Goal: Task Accomplishment & Management: Manage account settings

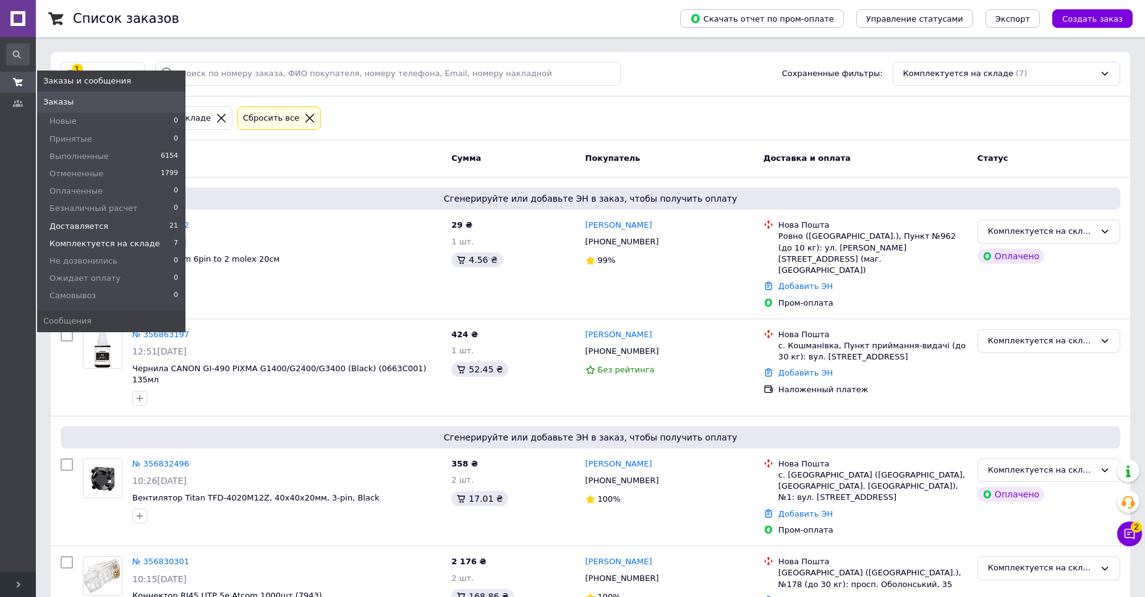
click at [87, 227] on span "Доставляется" at bounding box center [78, 226] width 59 height 11
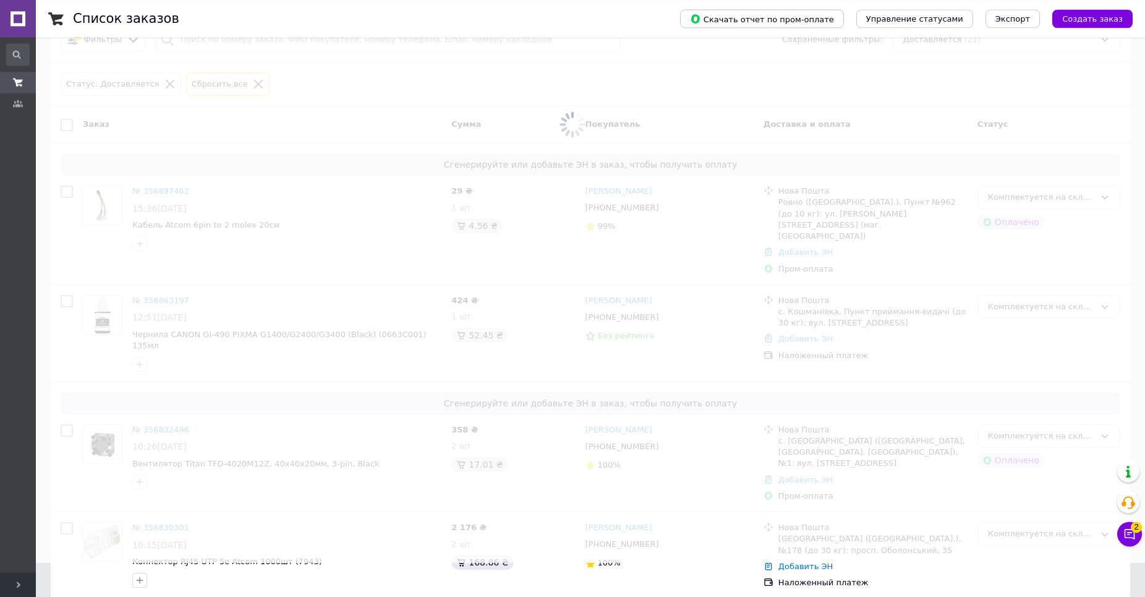
scroll to position [168, 0]
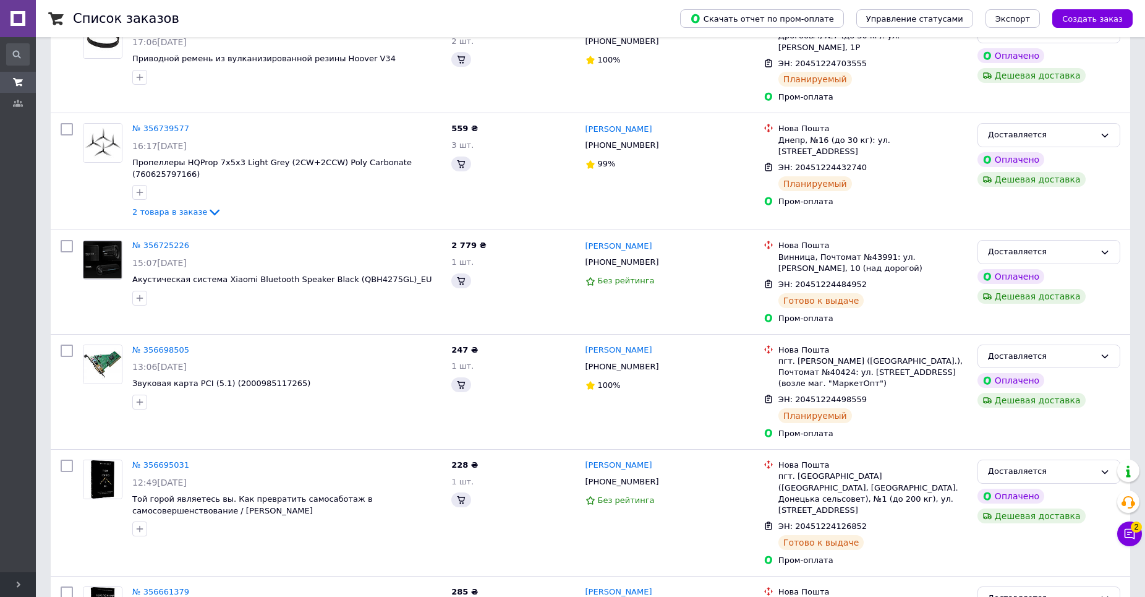
click at [1128, 535] on icon at bounding box center [1130, 534] width 12 height 12
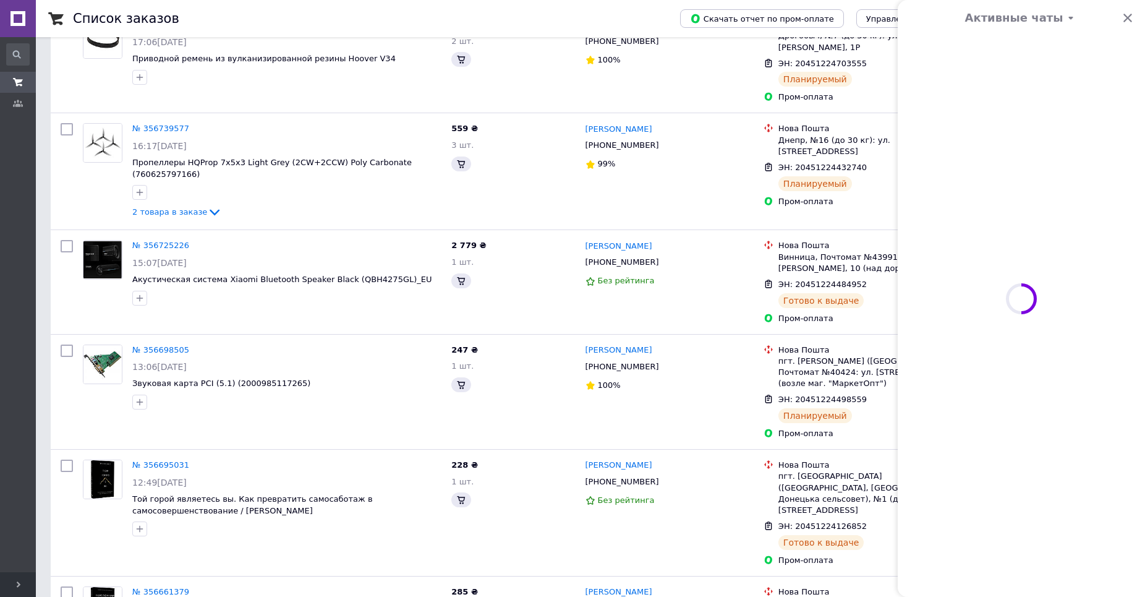
scroll to position [0, 0]
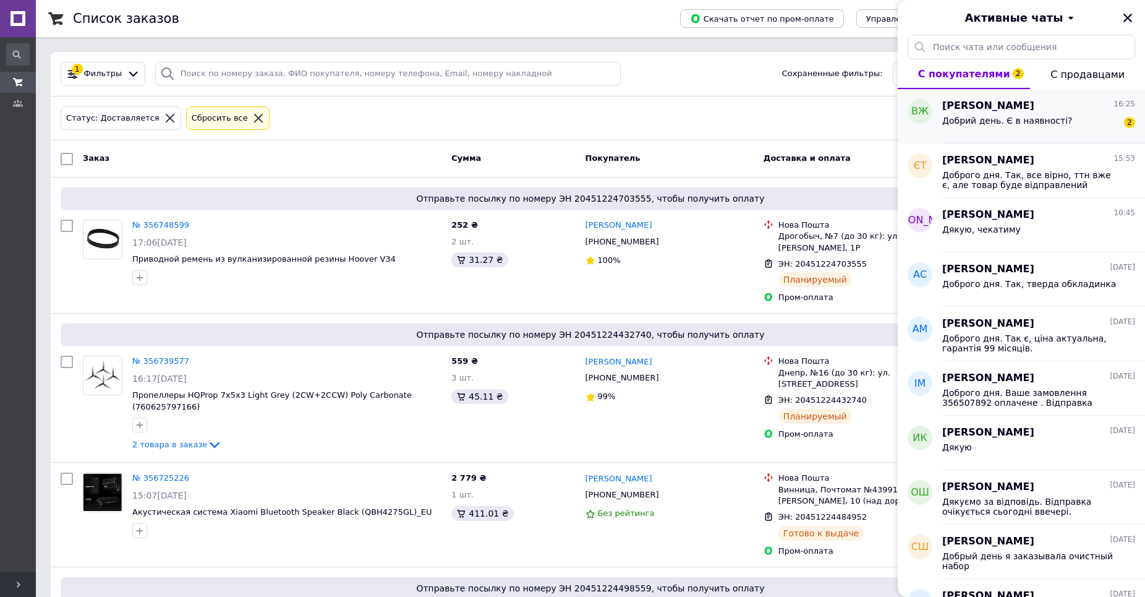
click at [1049, 101] on div "[PERSON_NAME] 16:25" at bounding box center [1039, 106] width 193 height 14
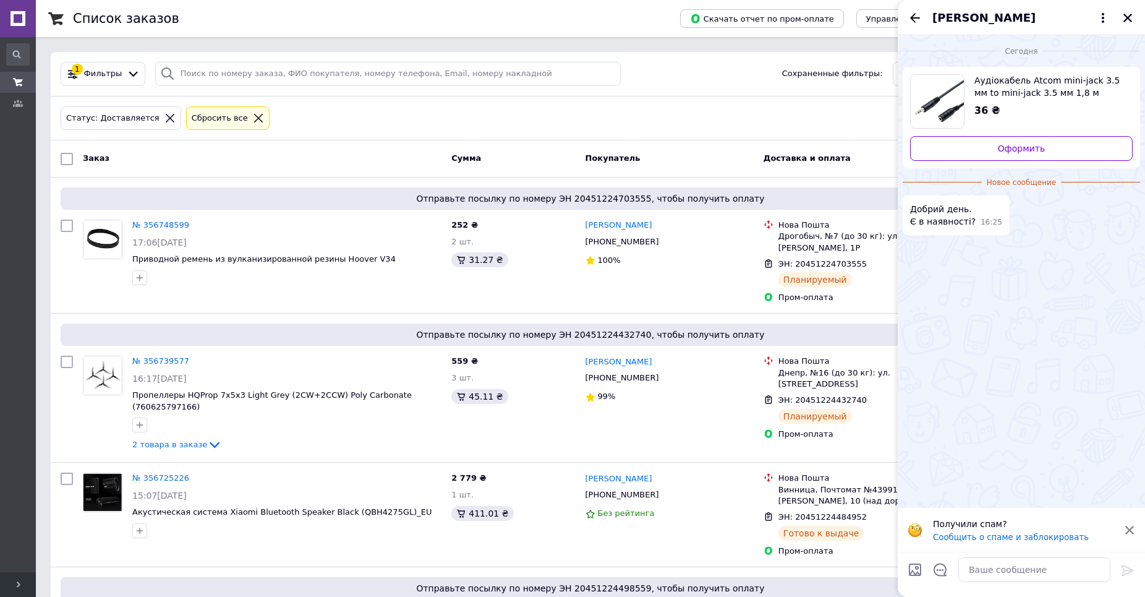
click at [1006, 77] on span "Аудіокабель Atcom mini-jack 3.5 мм to mini-jack 3.5 мм 1,8 м пакет" at bounding box center [1049, 86] width 148 height 25
click at [1011, 573] on textarea at bounding box center [1035, 569] width 152 height 25
type textarea "д"
paste textarea "так, є"
click at [1003, 571] on textarea "Доброго дня. так, є" at bounding box center [1022, 569] width 177 height 25
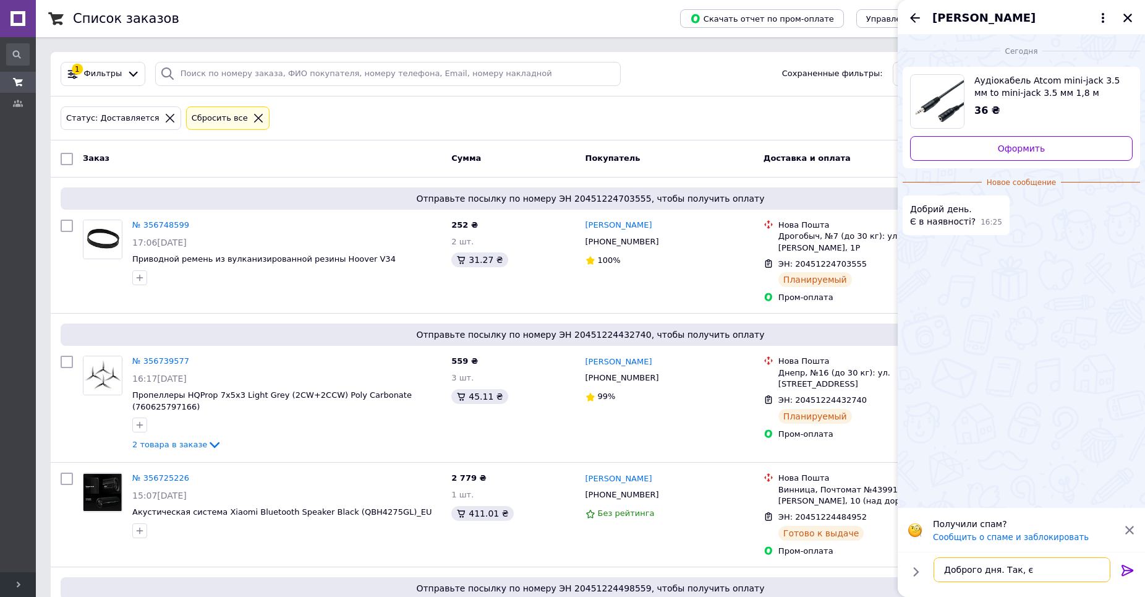
type textarea "Доброго дня. Так, є"
click at [1127, 571] on icon at bounding box center [1128, 570] width 15 height 15
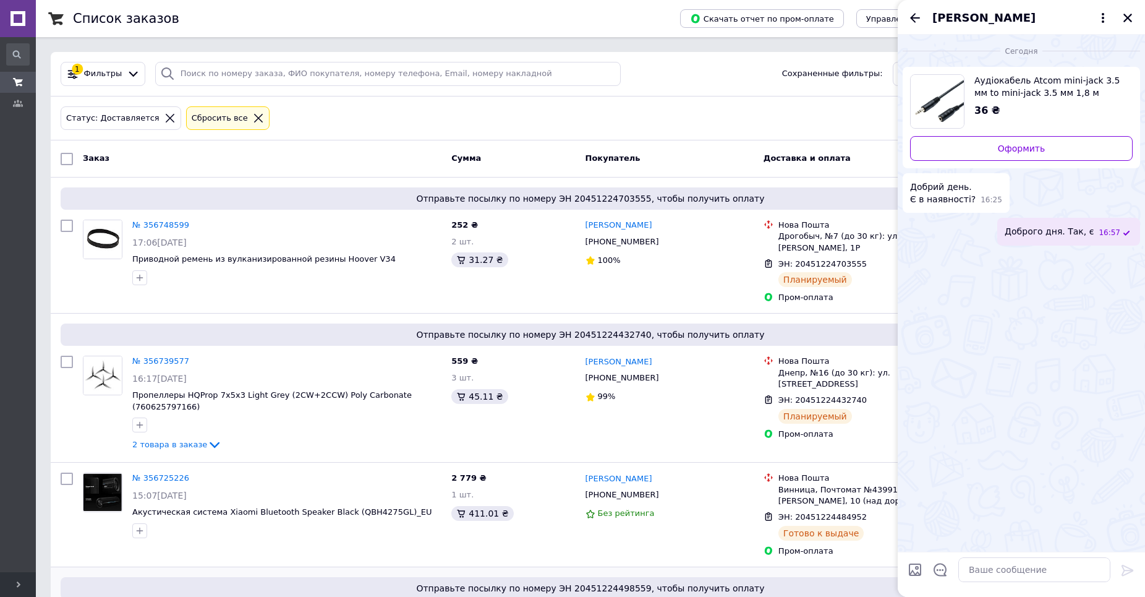
scroll to position [252, 0]
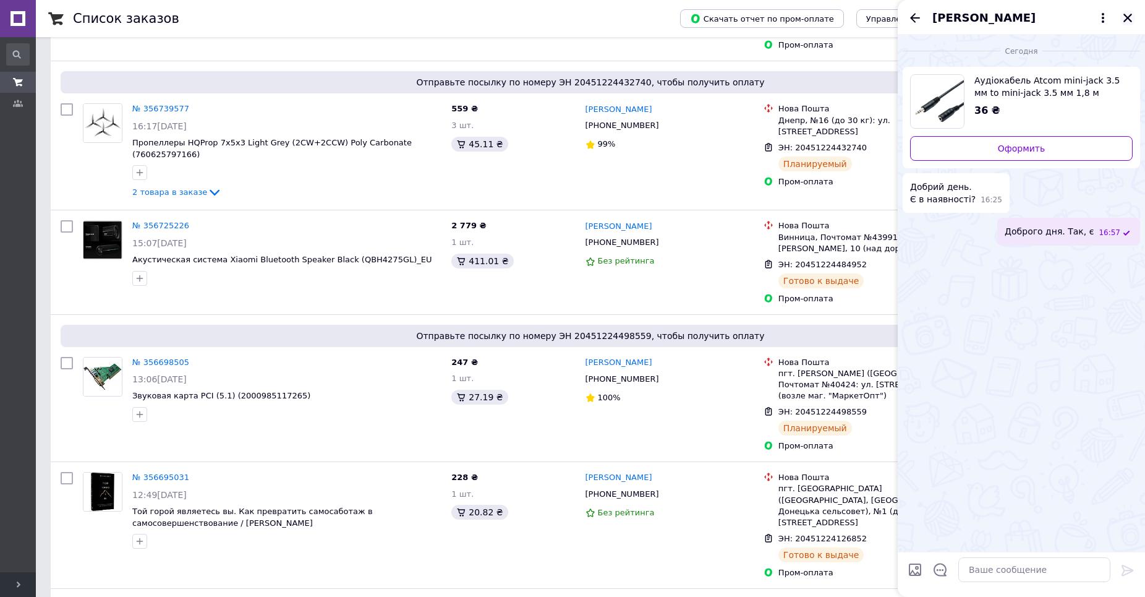
click at [1131, 20] on icon "Закрыть" at bounding box center [1128, 17] width 11 height 11
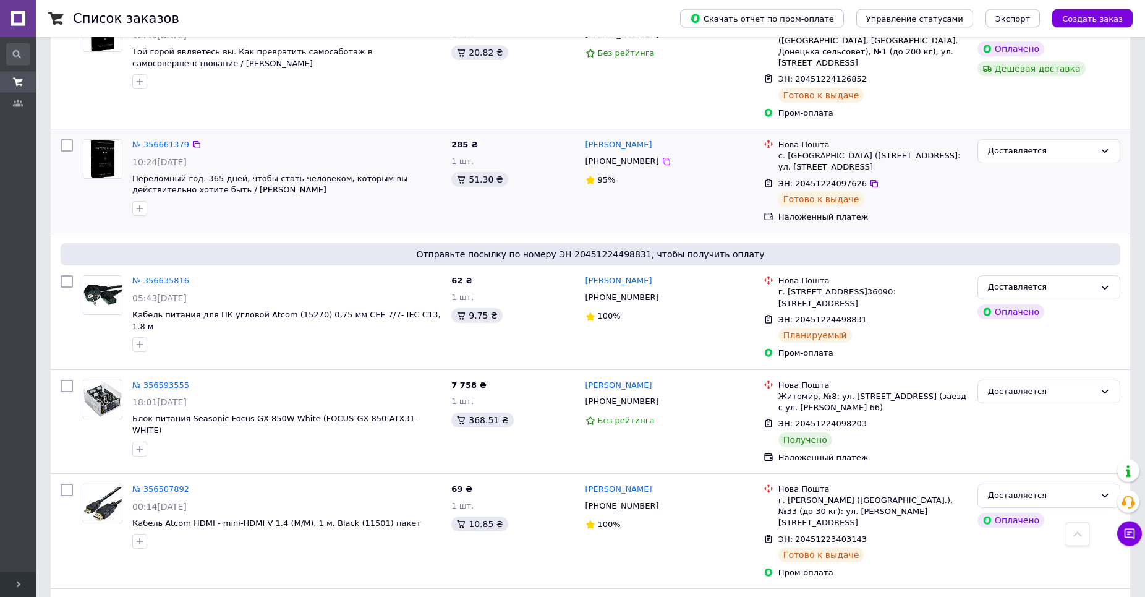
scroll to position [757, 0]
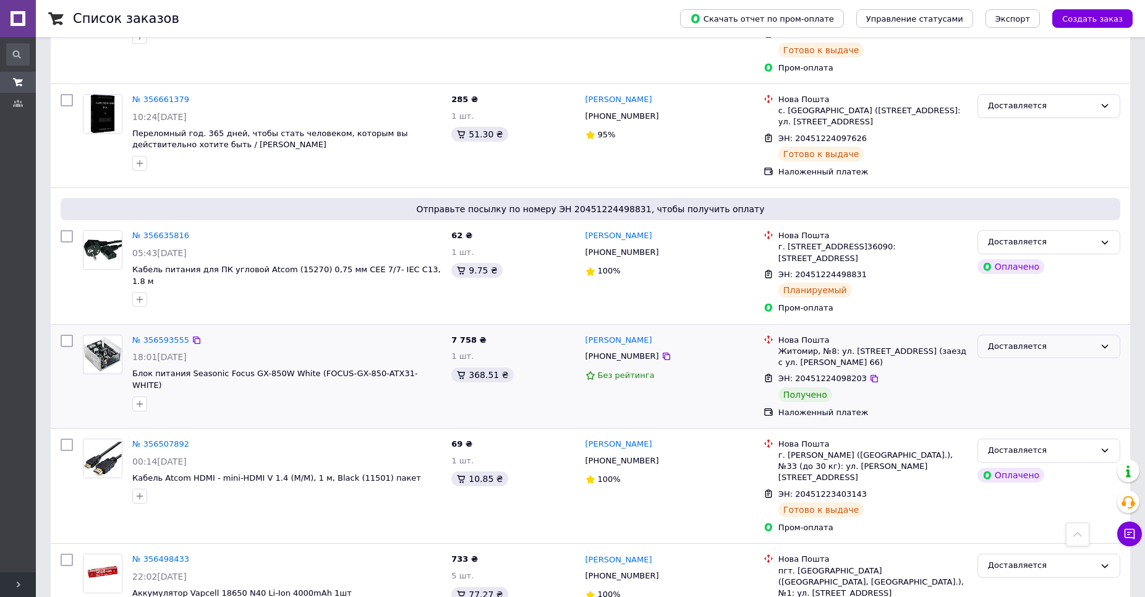
click at [1036, 340] on div "Доставляется" at bounding box center [1041, 346] width 107 height 13
click at [1005, 383] on li "Выполнен" at bounding box center [1049, 394] width 142 height 23
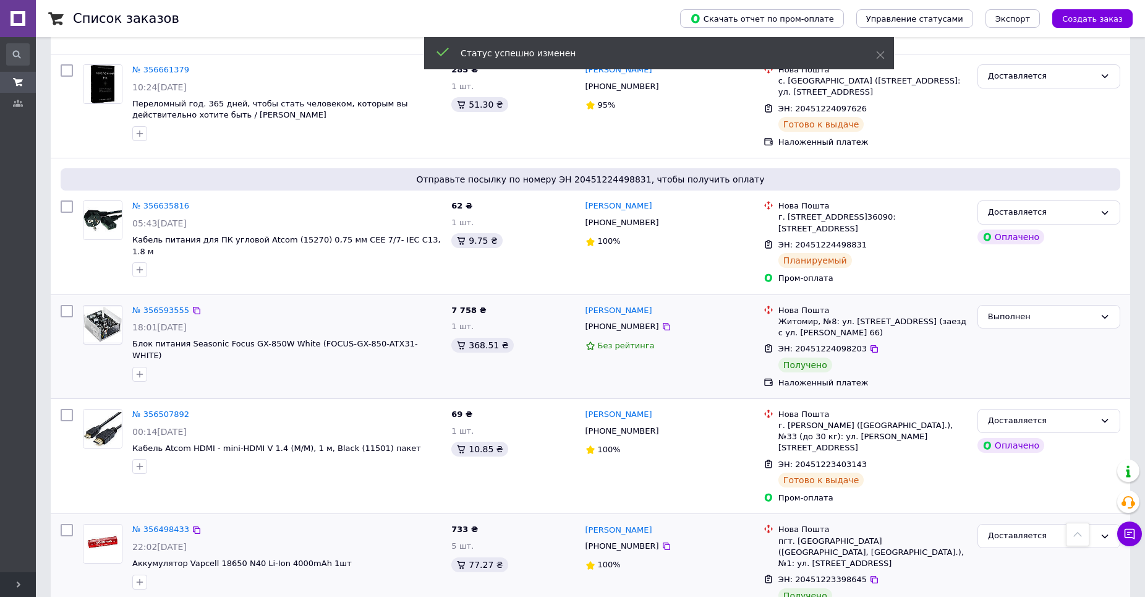
scroll to position [1041, 0]
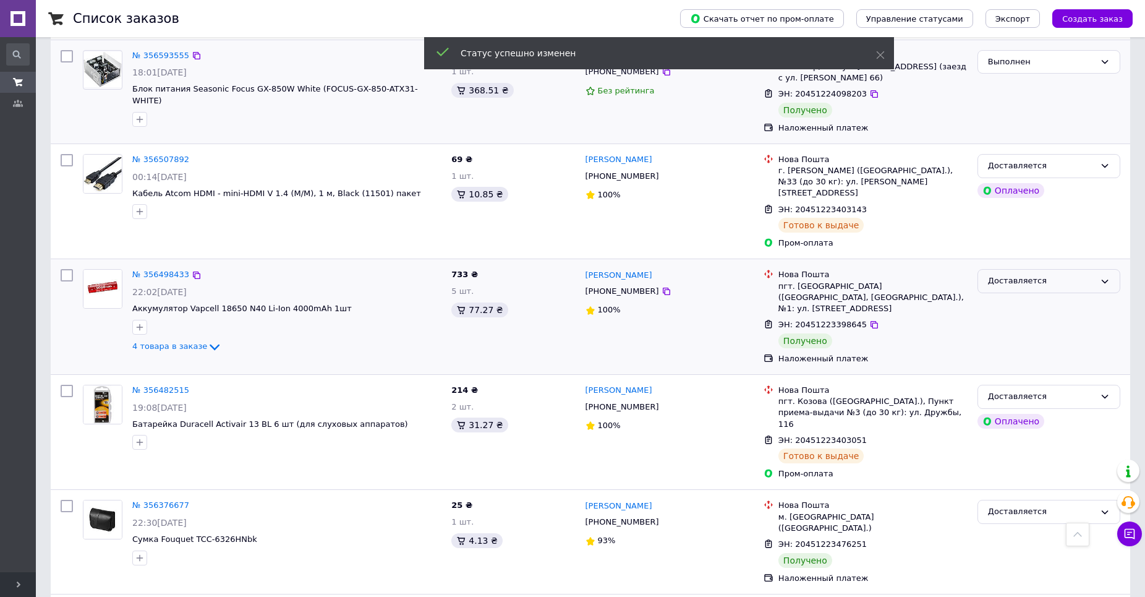
click at [1018, 275] on div "Доставляется" at bounding box center [1041, 281] width 107 height 13
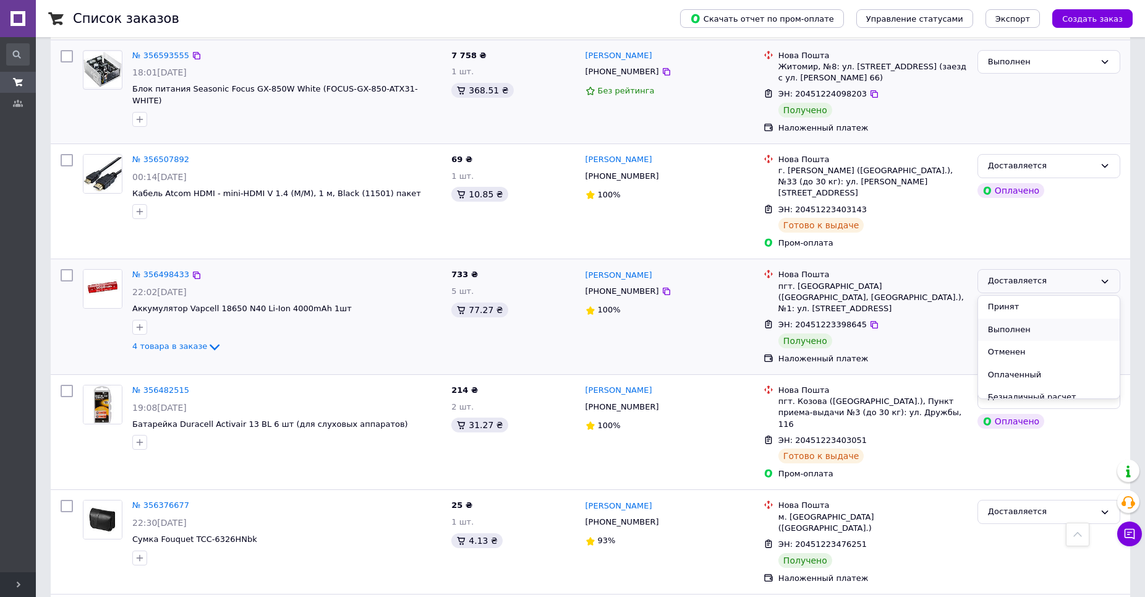
click at [1007, 319] on li "Выполнен" at bounding box center [1049, 330] width 142 height 23
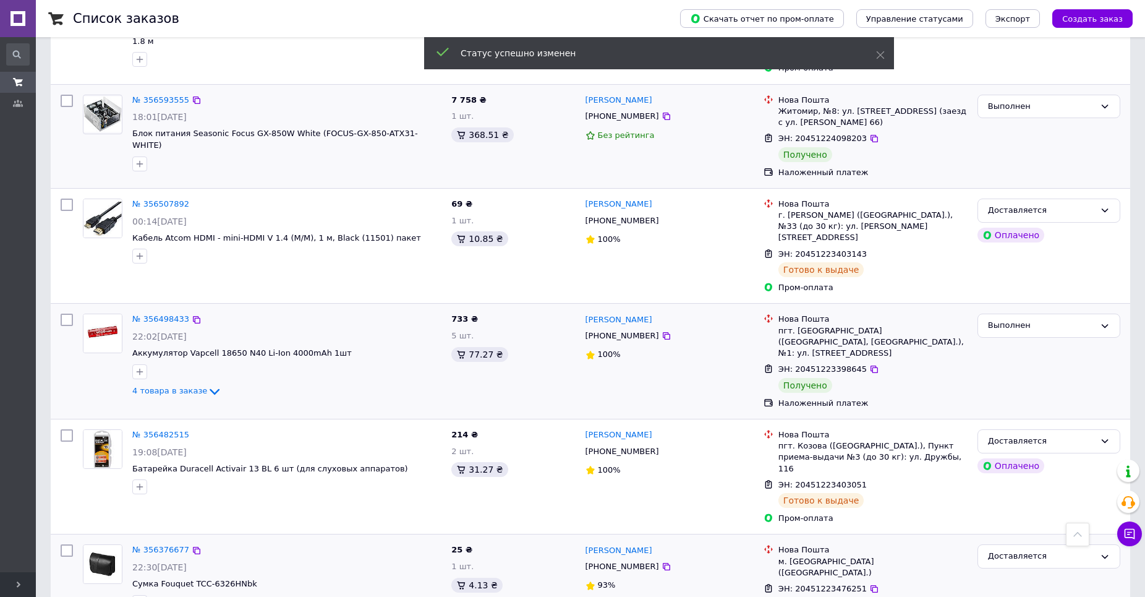
scroll to position [1126, 0]
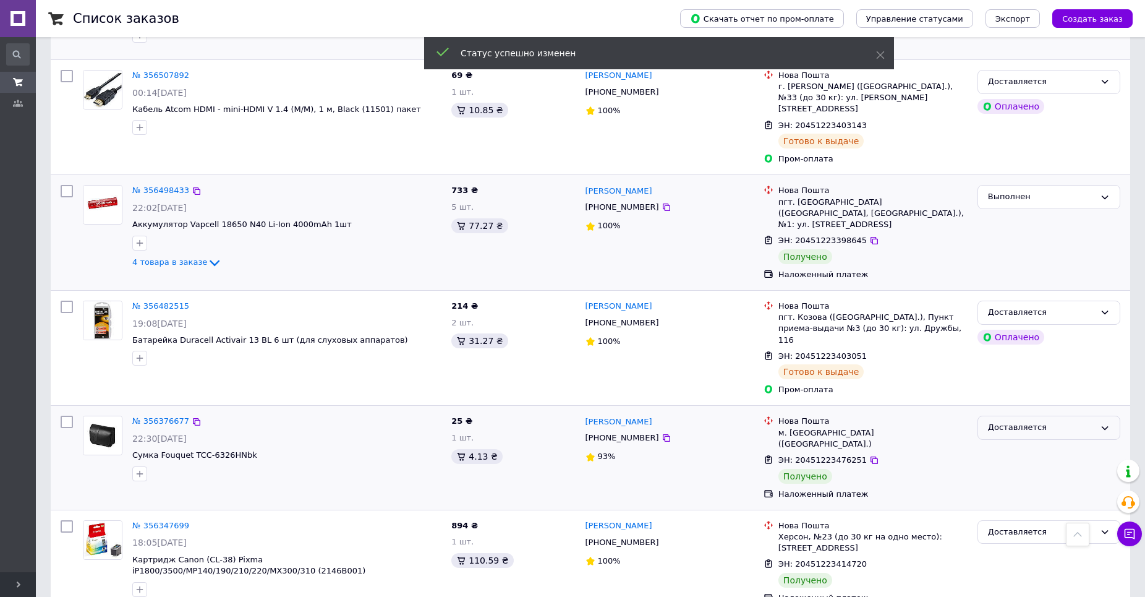
click at [1038, 421] on div "Доставляется" at bounding box center [1041, 427] width 107 height 13
click at [1020, 465] on li "Выполнен" at bounding box center [1049, 476] width 142 height 23
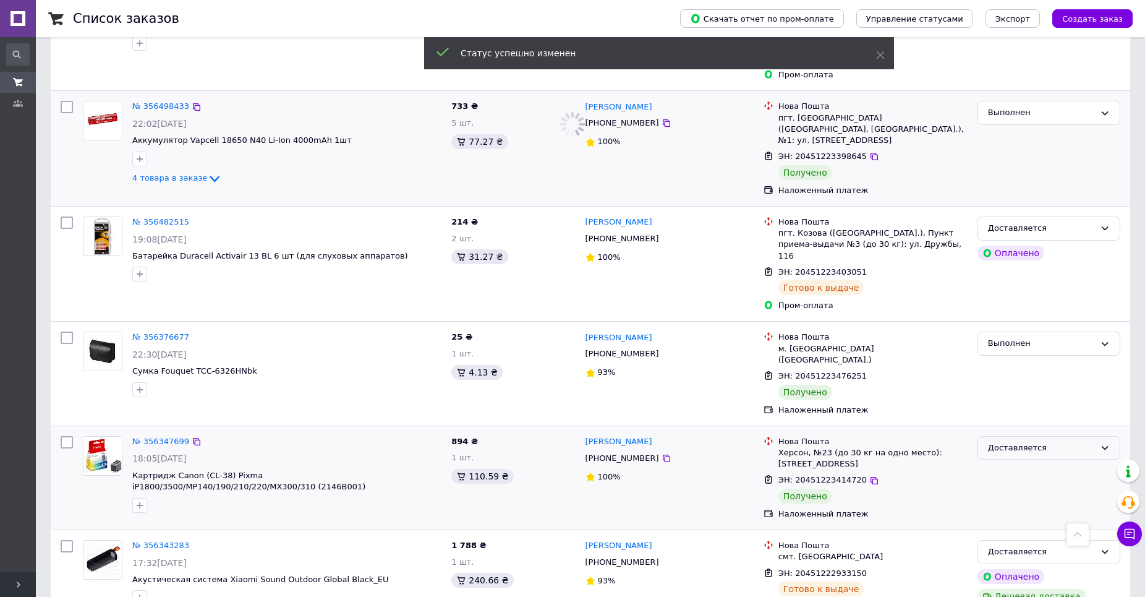
click at [1045, 436] on div "Доставляется" at bounding box center [1049, 448] width 143 height 24
click at [1017, 485] on li "Выполнен" at bounding box center [1049, 496] width 142 height 23
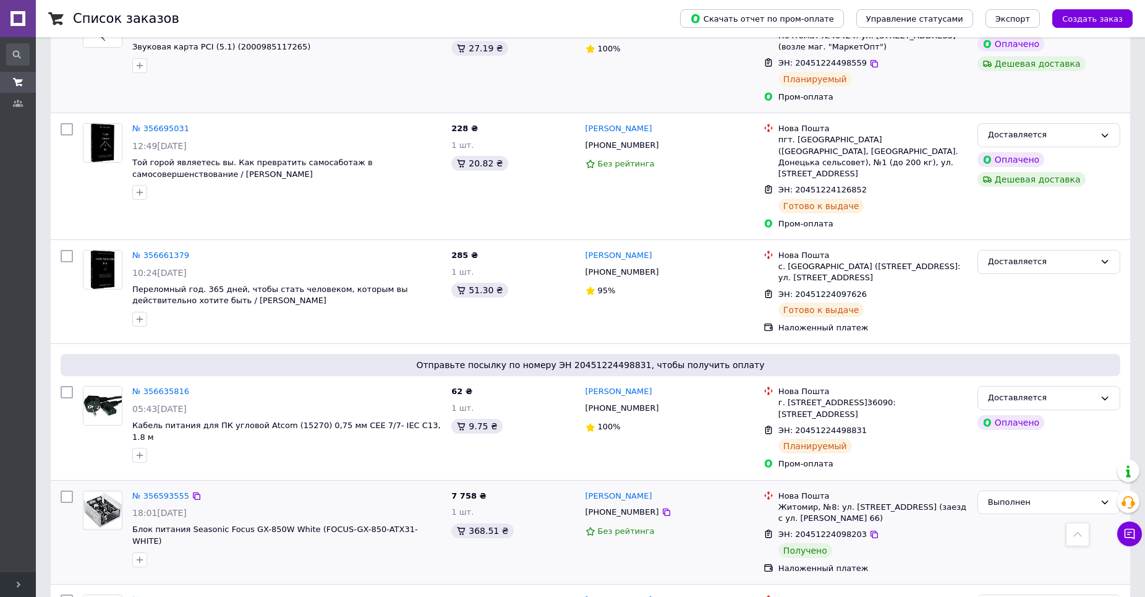
scroll to position [391, 0]
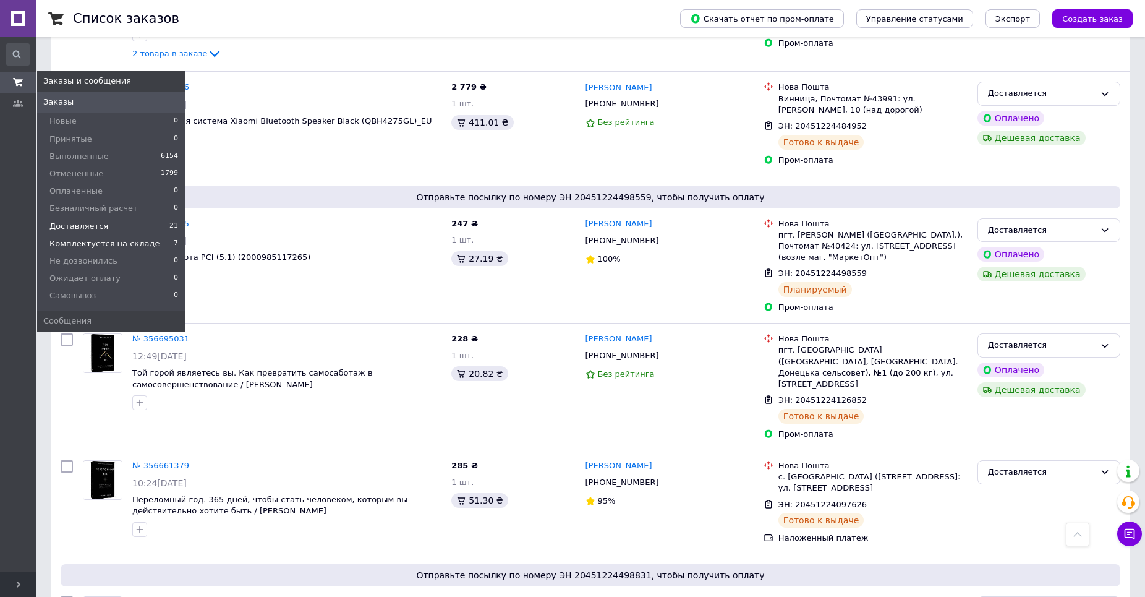
click at [77, 248] on span "Комплектуется на складе" at bounding box center [104, 243] width 110 height 11
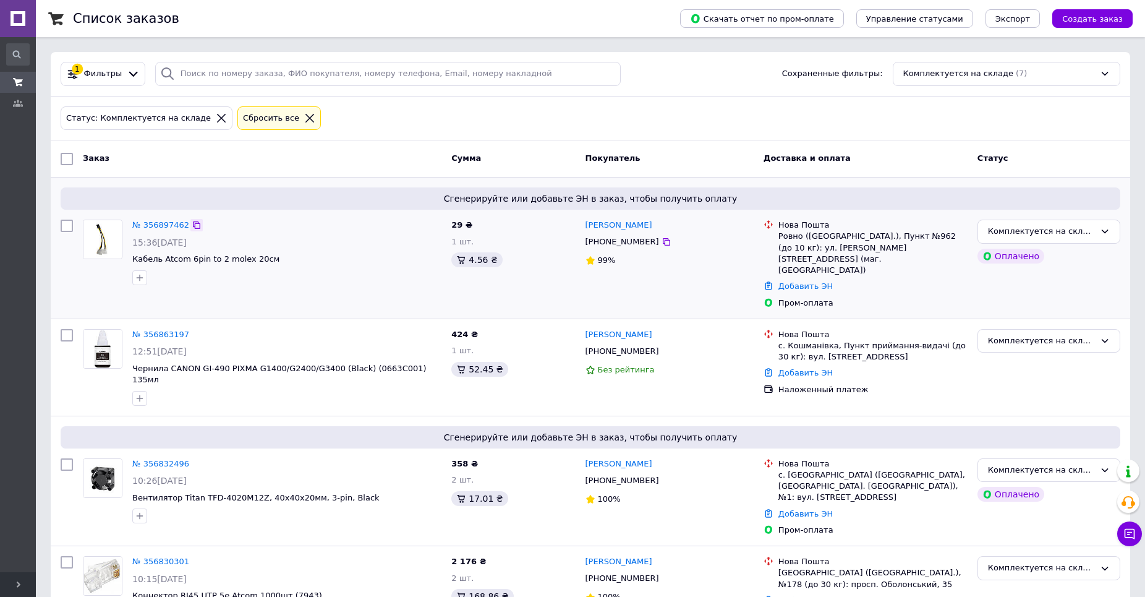
click at [192, 226] on icon at bounding box center [197, 225] width 10 height 10
click at [192, 330] on icon at bounding box center [197, 335] width 10 height 10
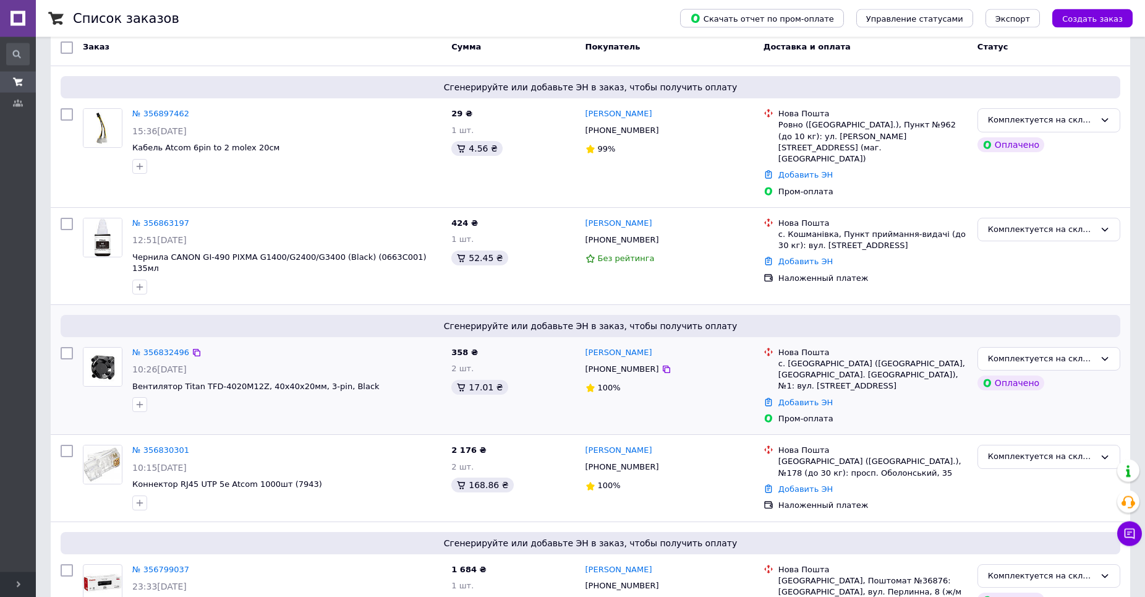
scroll to position [126, 0]
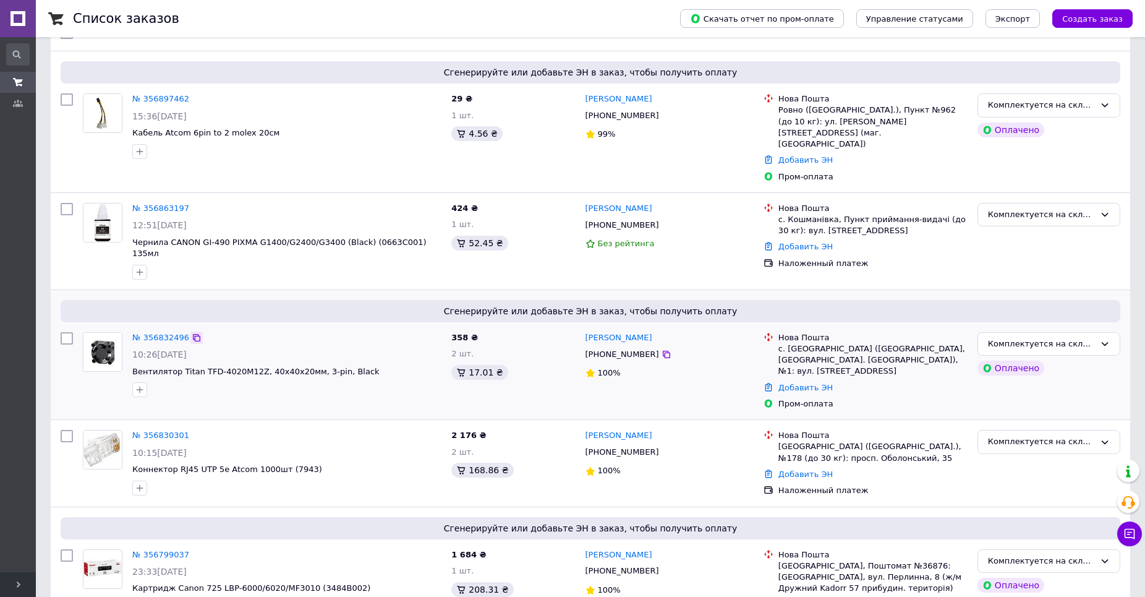
click at [193, 334] on icon at bounding box center [196, 337] width 7 height 7
click at [808, 242] on link "Добавить ЭН" at bounding box center [806, 246] width 54 height 9
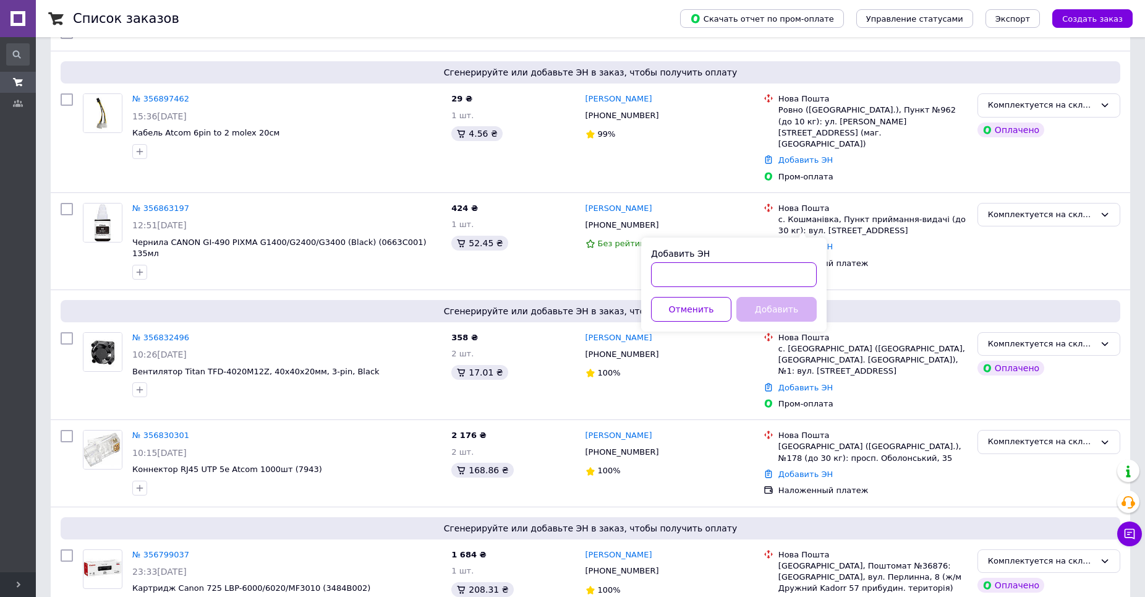
click at [750, 284] on input "Добавить ЭН" at bounding box center [734, 274] width 166 height 25
paste input "20451225161777"
type input "20451225161777"
click at [782, 315] on button "Добавить" at bounding box center [777, 309] width 80 height 25
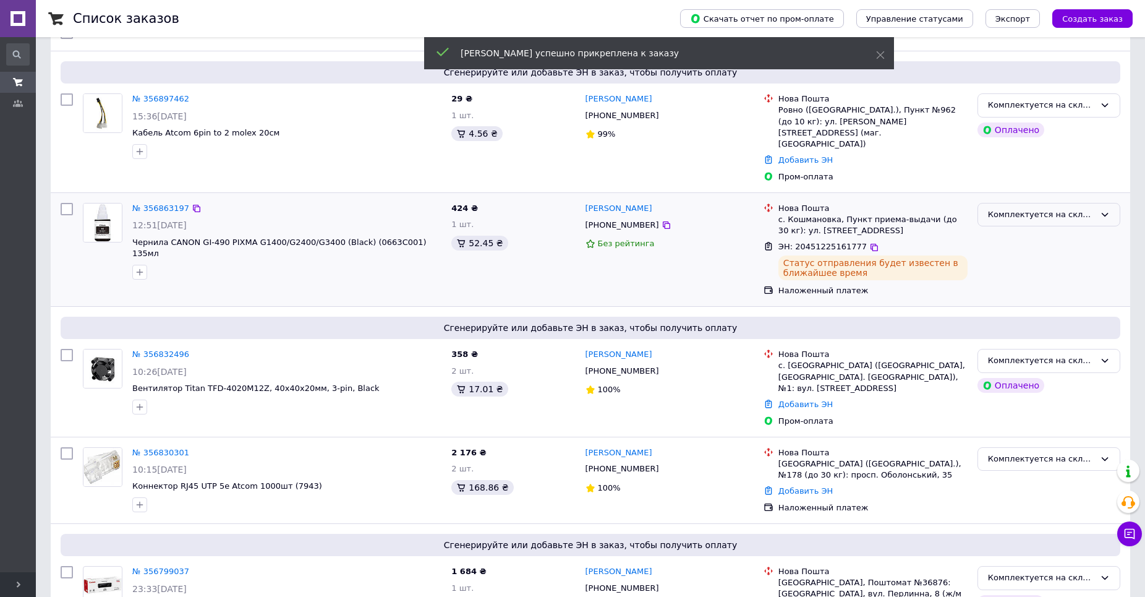
click at [1039, 208] on div "Комплектуется на складе" at bounding box center [1041, 214] width 107 height 13
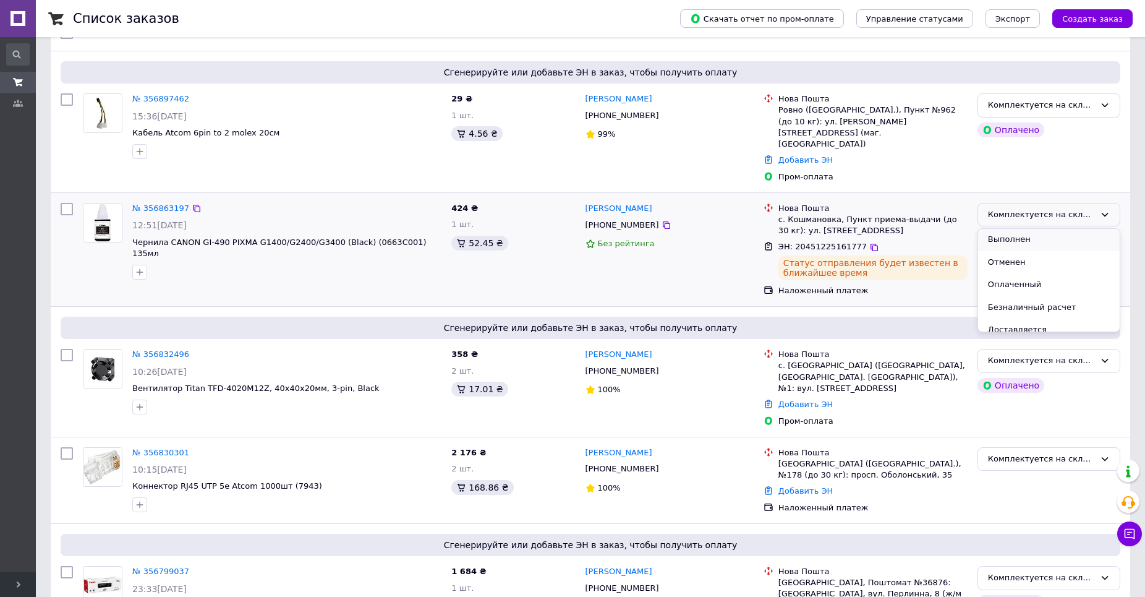
scroll to position [42, 0]
click at [1029, 300] on li "Доставляется" at bounding box center [1049, 311] width 142 height 23
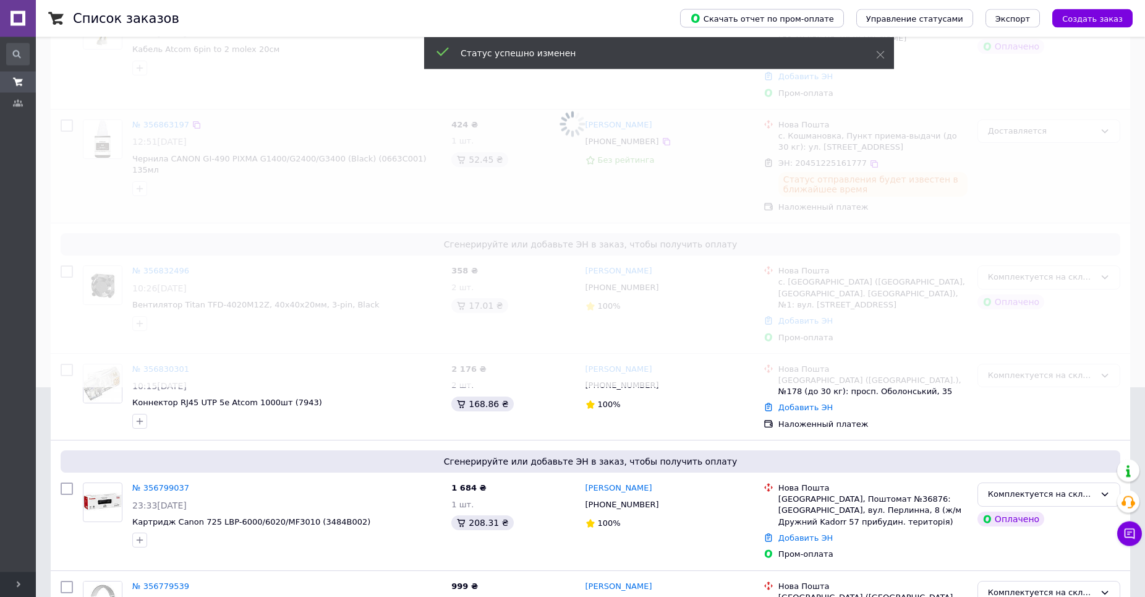
scroll to position [210, 0]
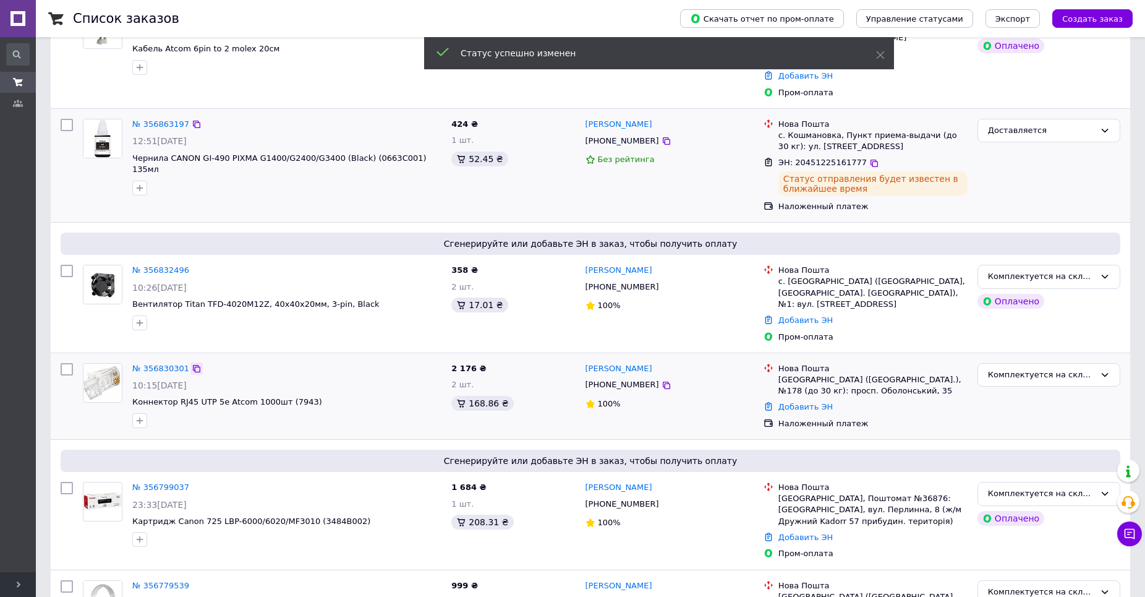
click at [192, 364] on icon at bounding box center [197, 369] width 10 height 10
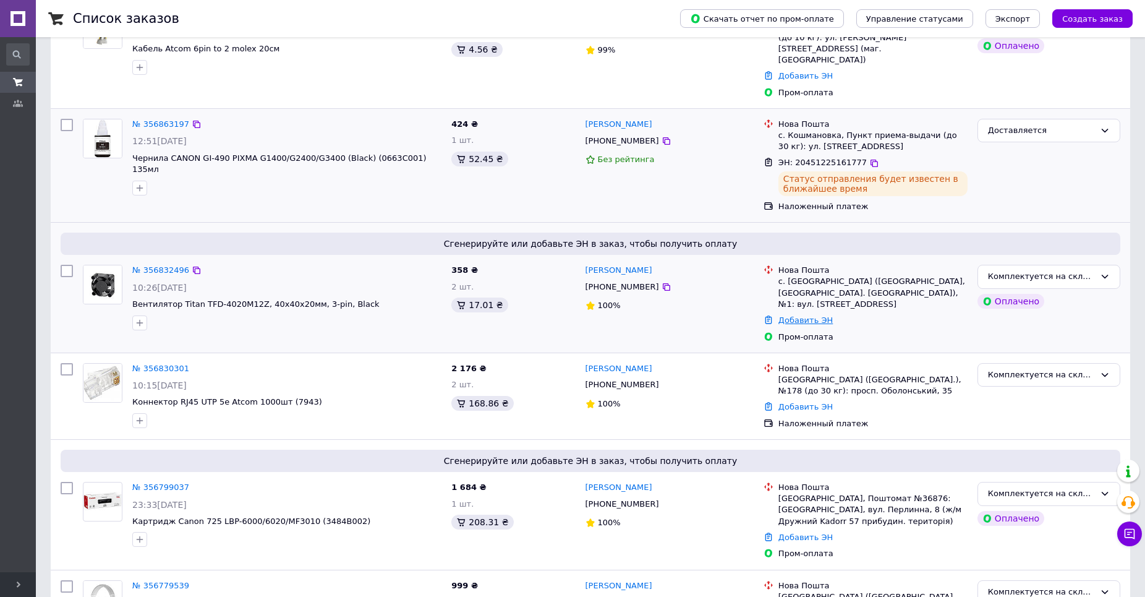
click at [798, 315] on link "Добавить ЭН" at bounding box center [806, 319] width 54 height 9
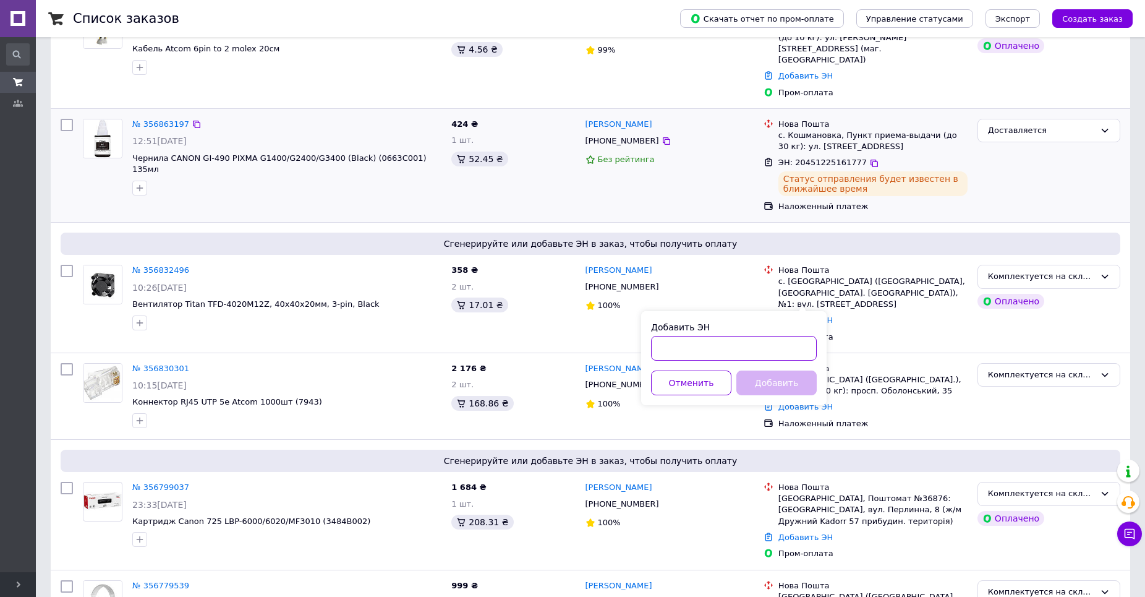
click at [736, 354] on input "Добавить ЭН" at bounding box center [734, 348] width 166 height 25
paste input "20451224802862"
type input "20451224802862"
click at [769, 381] on button "Добавить" at bounding box center [777, 382] width 80 height 25
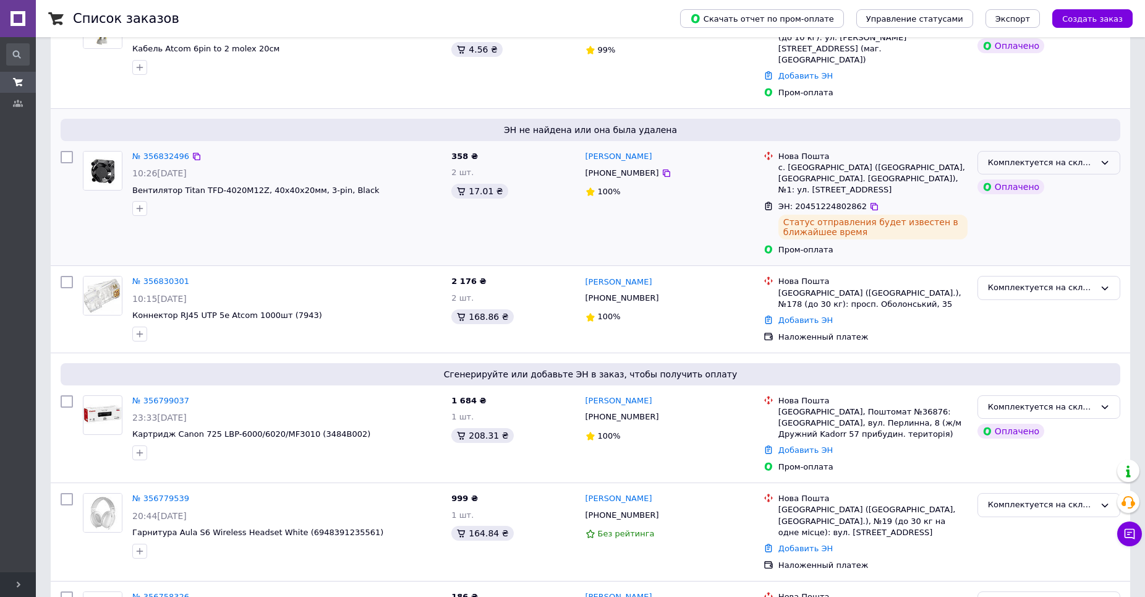
click at [1063, 156] on div "Комплектуется на складе" at bounding box center [1041, 162] width 107 height 13
click at [1037, 248] on li "Доставляется" at bounding box center [1049, 259] width 142 height 23
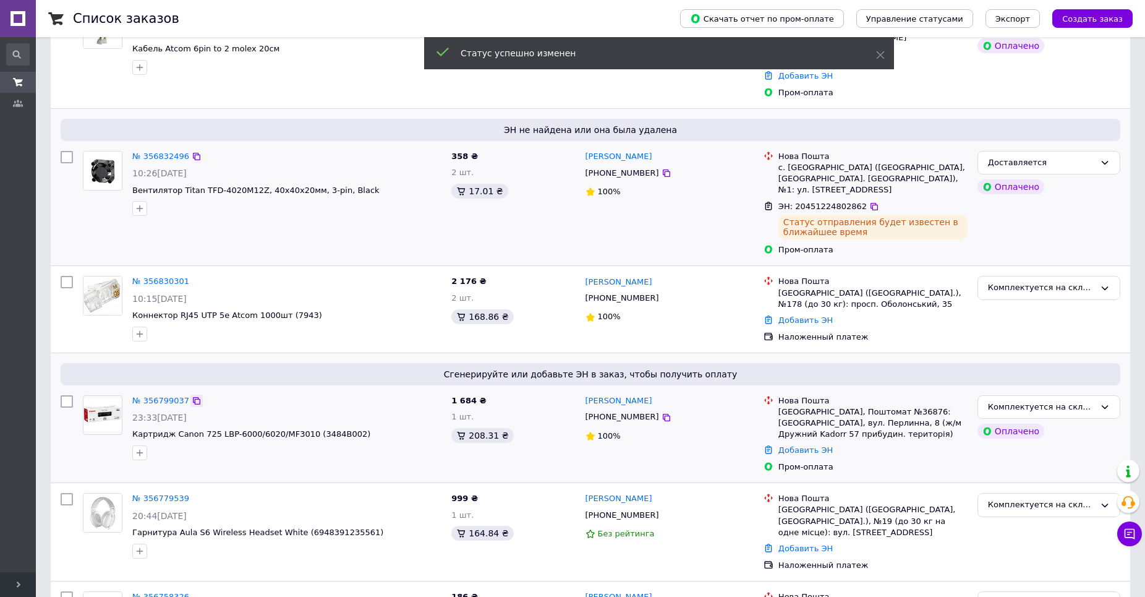
click at [192, 396] on icon at bounding box center [197, 401] width 10 height 10
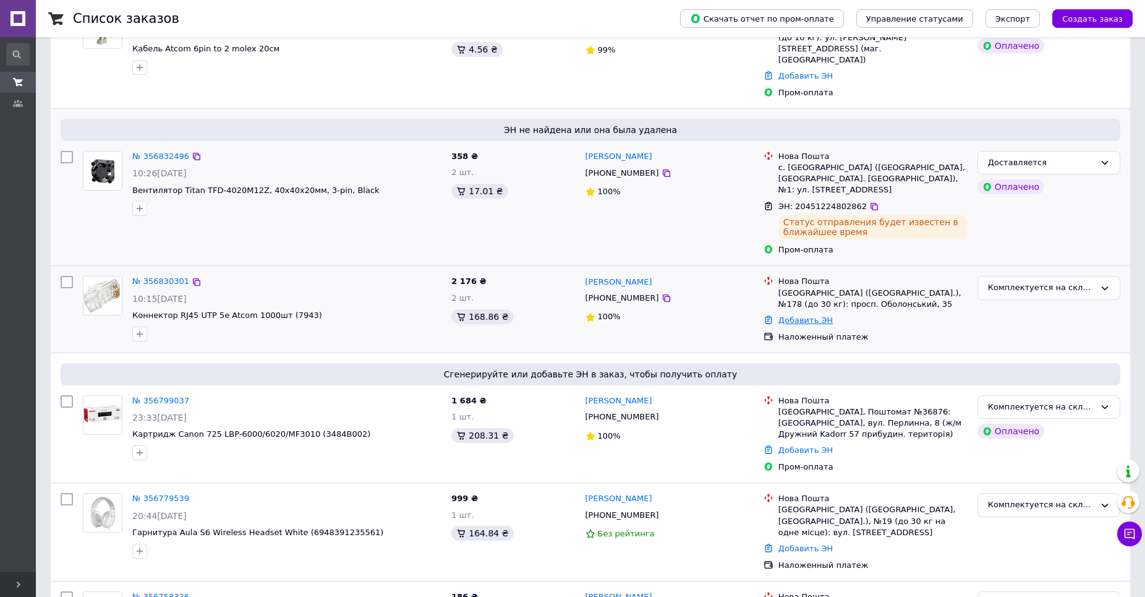
click at [791, 315] on link "Добавить ЭН" at bounding box center [806, 319] width 54 height 9
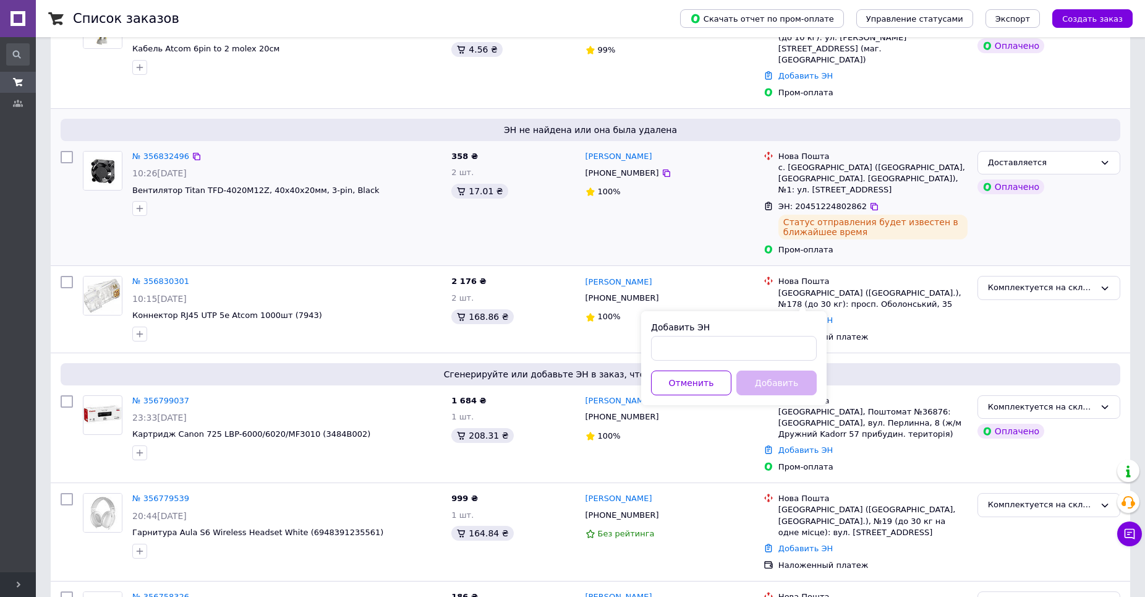
click at [682, 361] on div "Добавить ЭН Отменить Добавить" at bounding box center [734, 358] width 186 height 94
click at [688, 349] on input "Добавить ЭН" at bounding box center [734, 348] width 166 height 25
paste input "20451224810732"
type input "20451224810732"
click at [787, 388] on button "Добавить" at bounding box center [777, 382] width 80 height 25
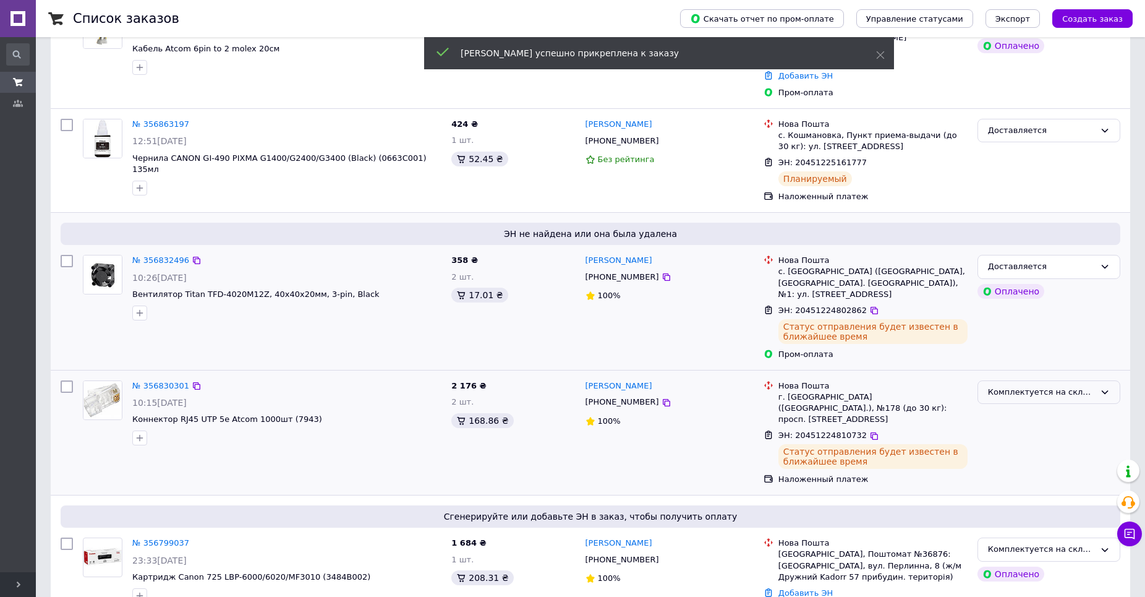
click at [1045, 386] on div "Комплектуется на складе" at bounding box center [1041, 392] width 107 height 13
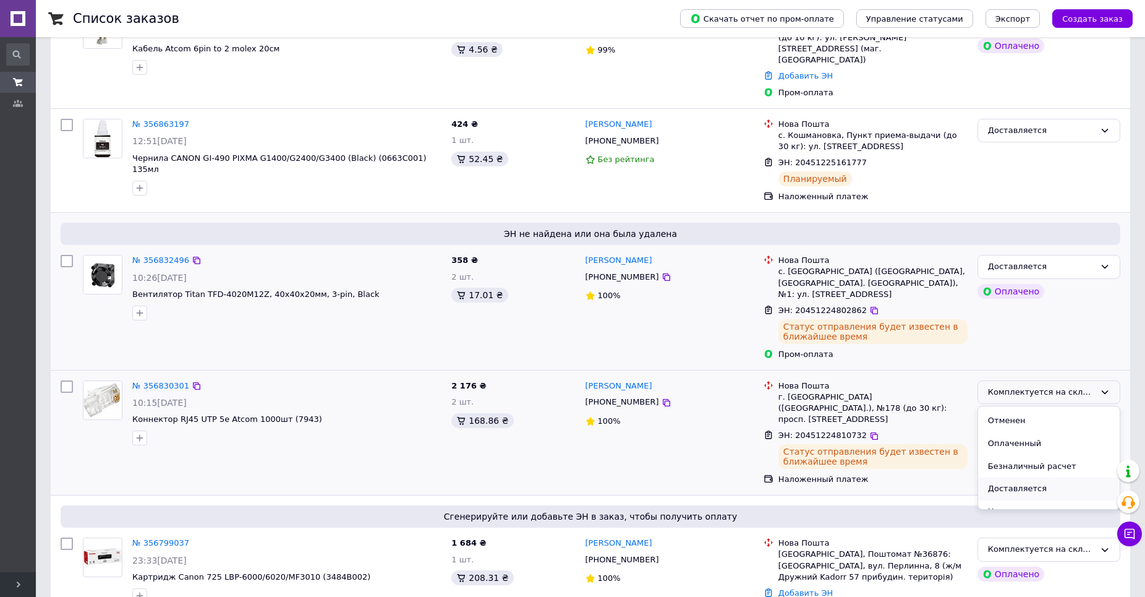
click at [1036, 477] on li "Доставляется" at bounding box center [1049, 488] width 142 height 23
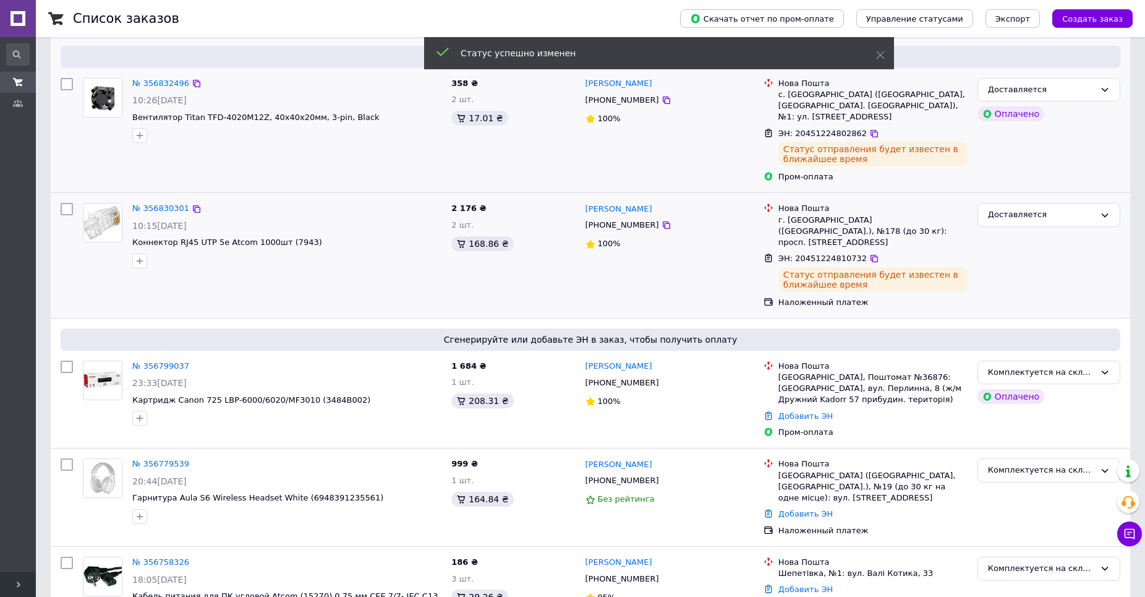
scroll to position [288, 0]
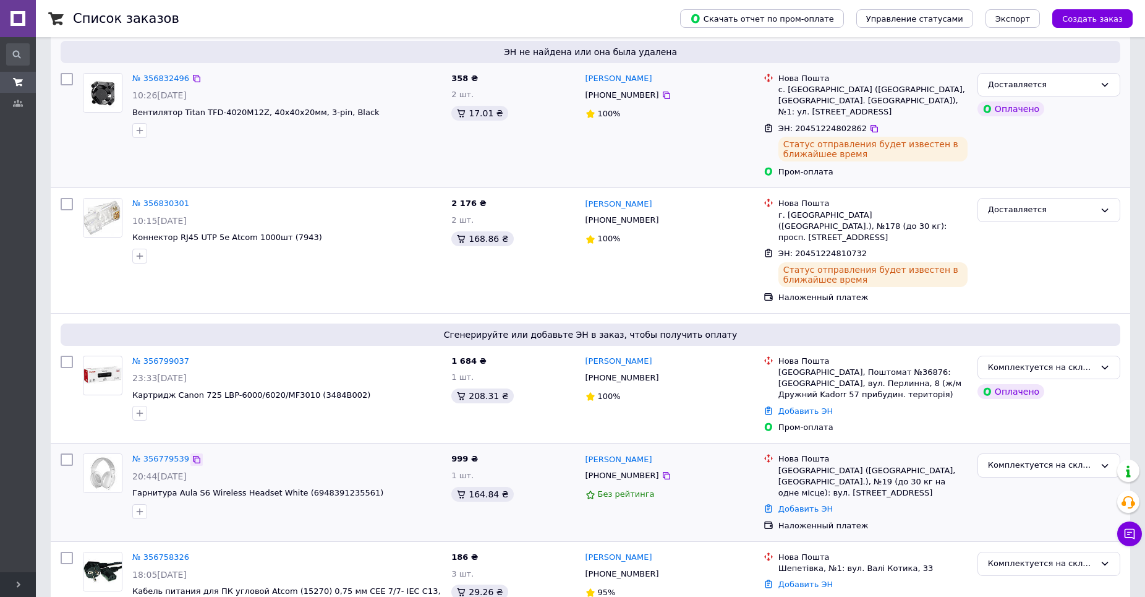
click at [192, 455] on icon at bounding box center [197, 460] width 10 height 10
click at [801, 403] on div "Добавить ЭН" at bounding box center [873, 411] width 194 height 17
click at [793, 406] on link "Добавить ЭН" at bounding box center [806, 410] width 54 height 9
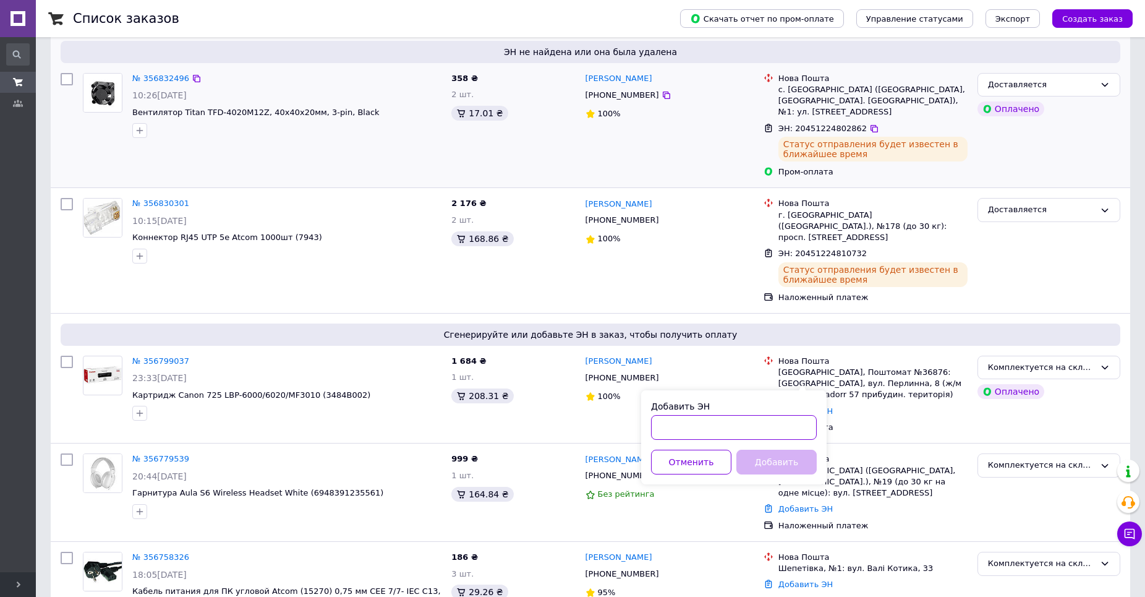
click at [708, 424] on input "Добавить ЭН" at bounding box center [734, 427] width 166 height 25
paste input "20451224914289"
type input "20451224914289"
click at [772, 472] on button "Добавить" at bounding box center [777, 462] width 80 height 25
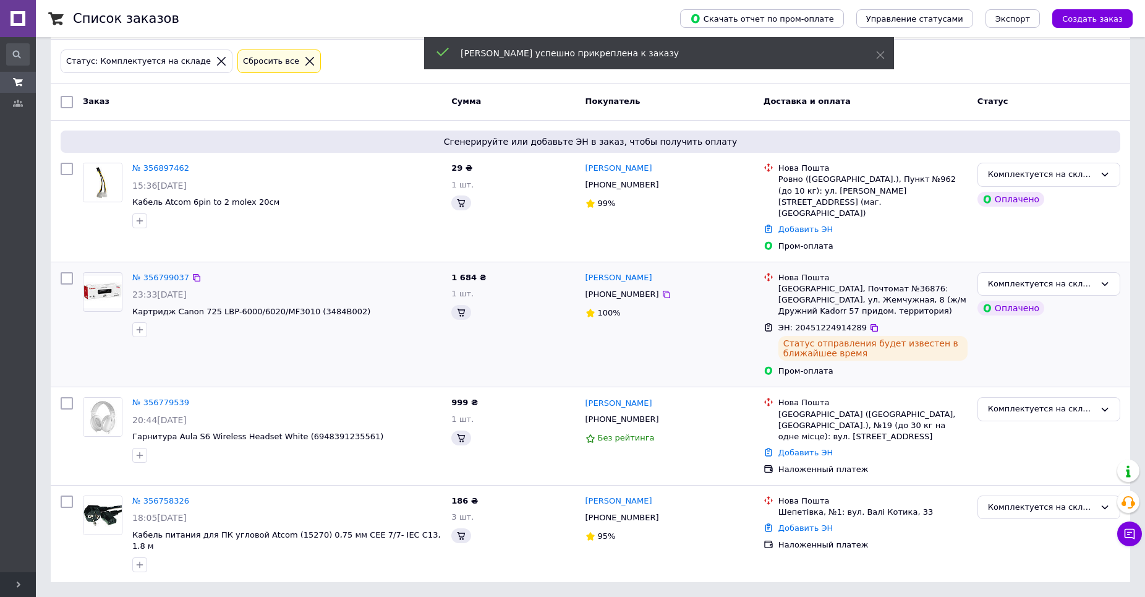
scroll to position [12, 0]
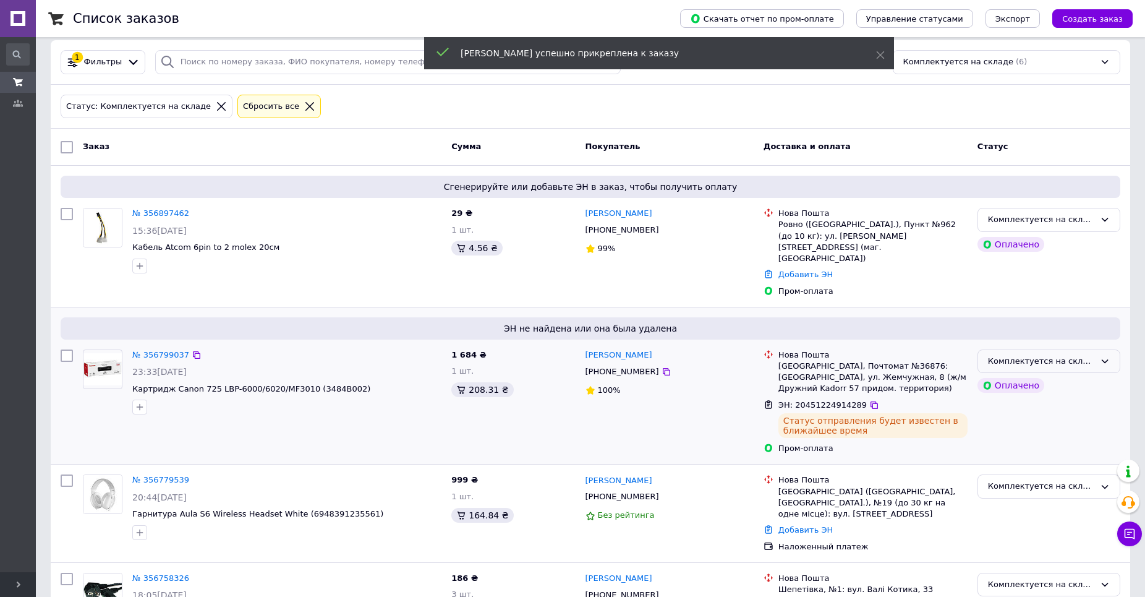
click at [1064, 355] on div "Комплектуется на складе" at bounding box center [1041, 361] width 107 height 13
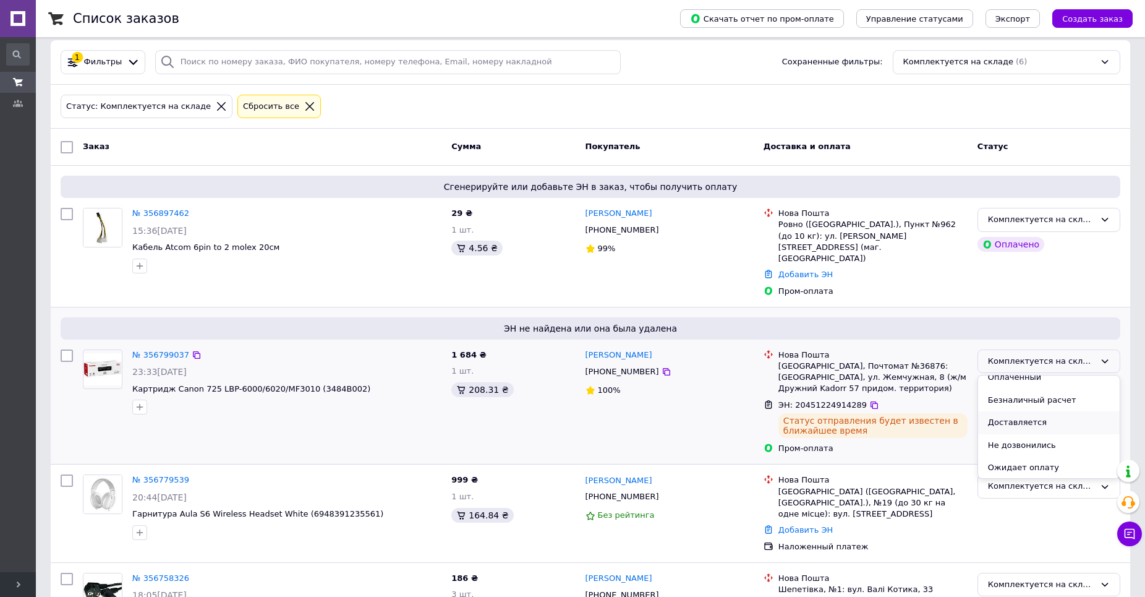
scroll to position [84, 0]
click at [1029, 404] on li "Доставляется" at bounding box center [1049, 415] width 142 height 23
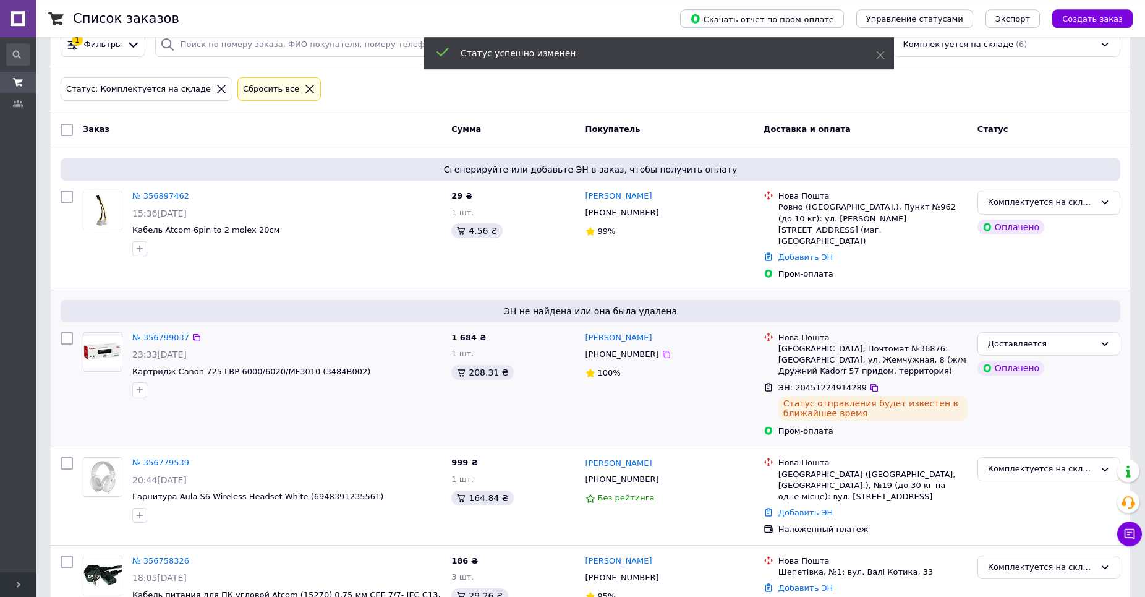
scroll to position [44, 0]
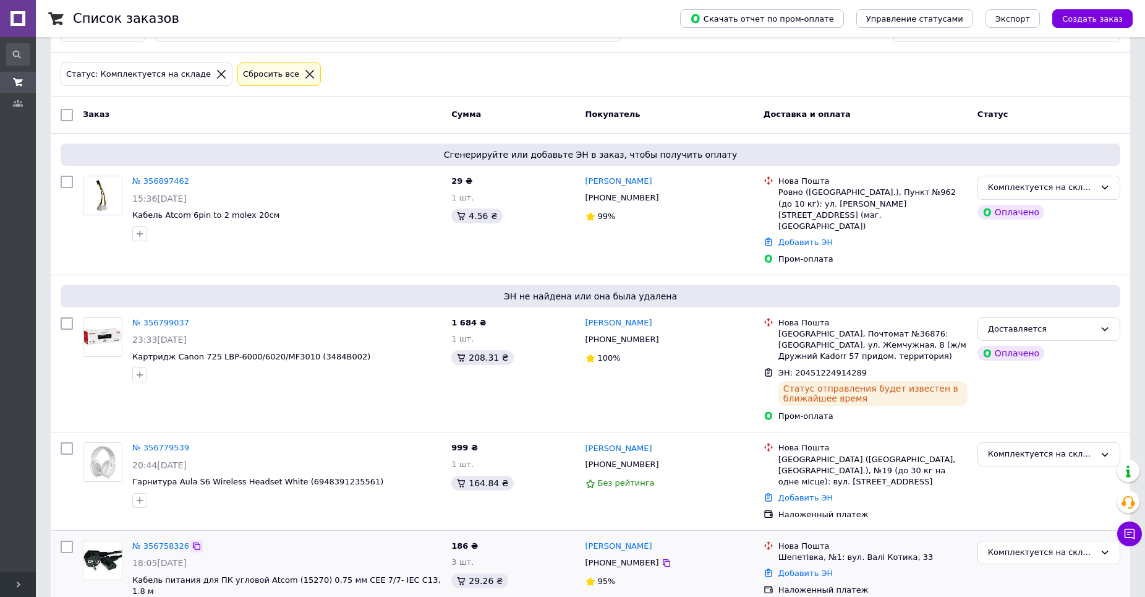
click at [192, 541] on icon at bounding box center [197, 546] width 10 height 10
click at [805, 493] on link "Добавить ЭН" at bounding box center [806, 497] width 54 height 9
click at [757, 499] on div "Добавить ЭН" at bounding box center [734, 493] width 166 height 12
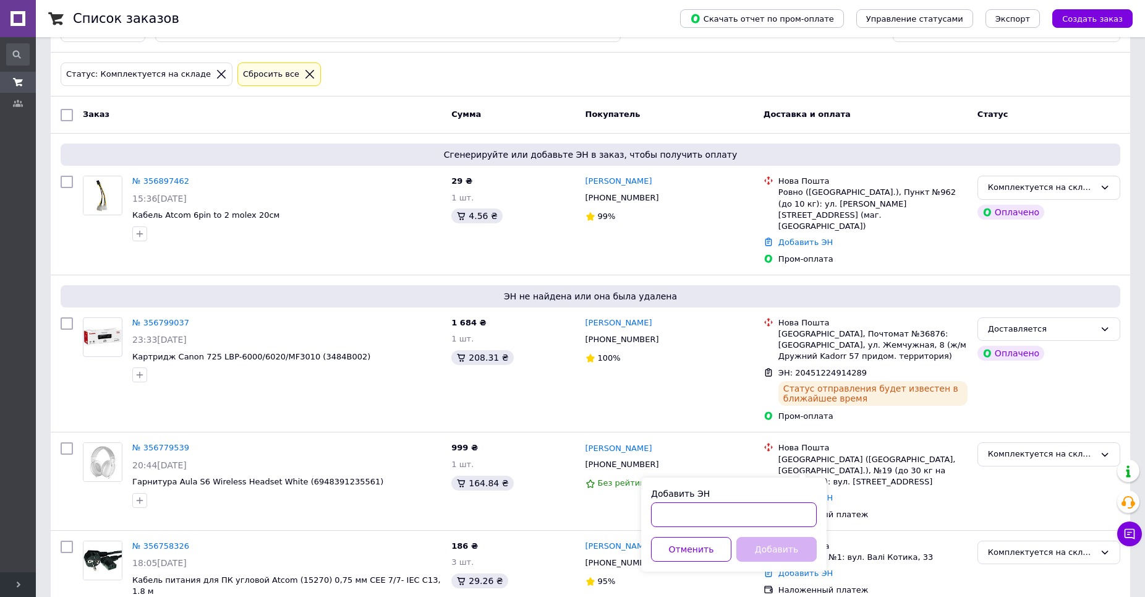
click at [759, 508] on input "Добавить ЭН" at bounding box center [734, 514] width 166 height 25
paste input "20451224784424"
type input "20451224784424"
click at [777, 550] on button "Добавить" at bounding box center [777, 549] width 80 height 25
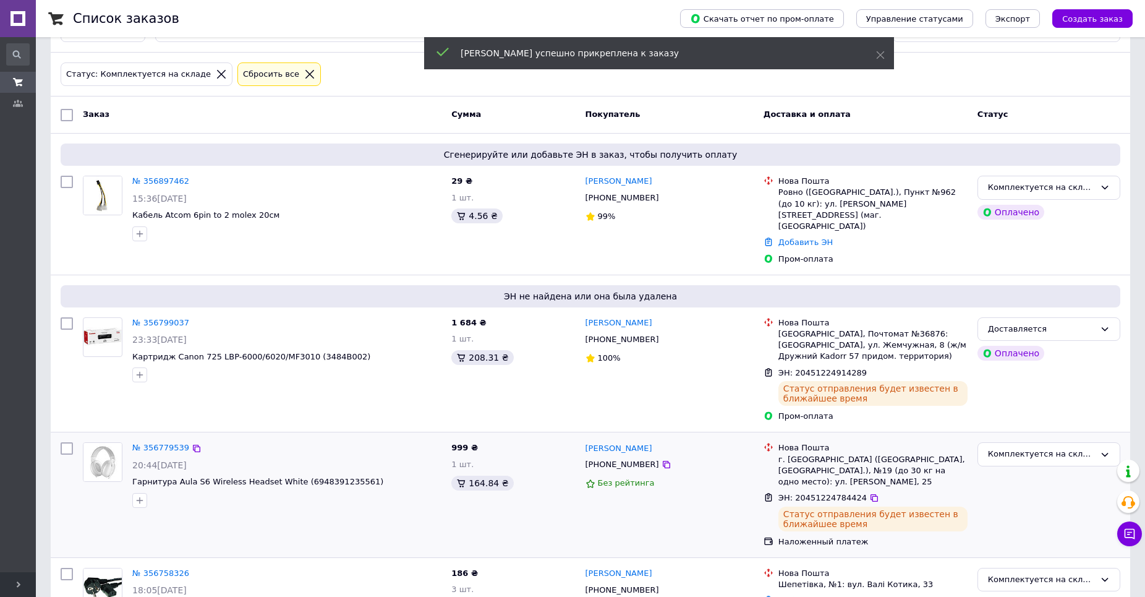
scroll to position [82, 0]
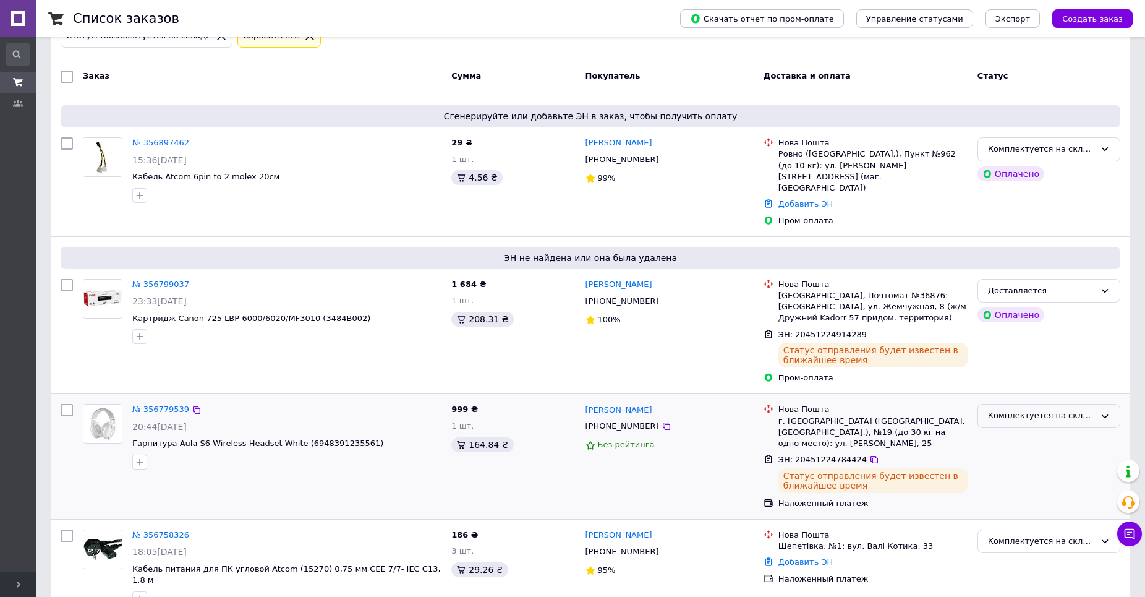
click at [1019, 409] on div "Комплектуется на складе" at bounding box center [1041, 415] width 107 height 13
click at [1027, 502] on li "Доставляется" at bounding box center [1049, 513] width 142 height 23
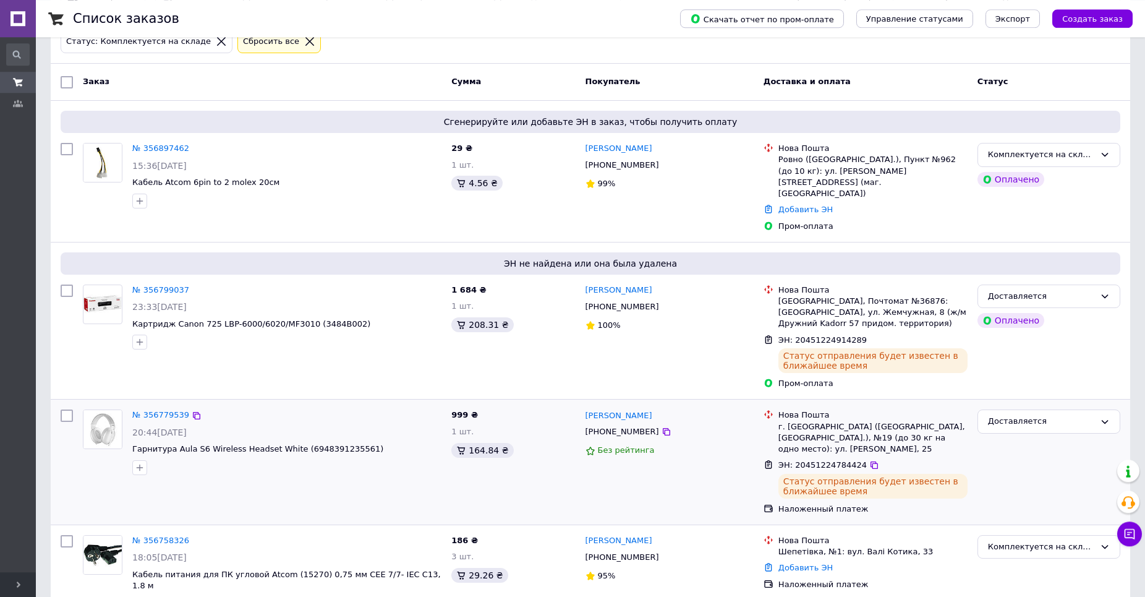
scroll to position [82, 0]
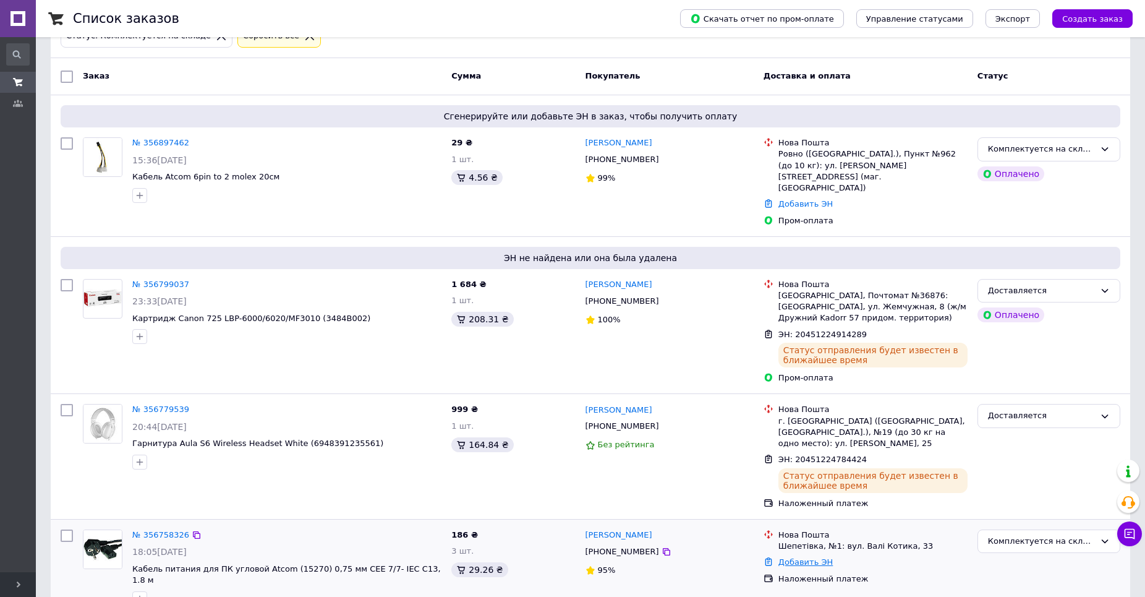
click at [818, 557] on link "Добавить ЭН" at bounding box center [806, 561] width 54 height 9
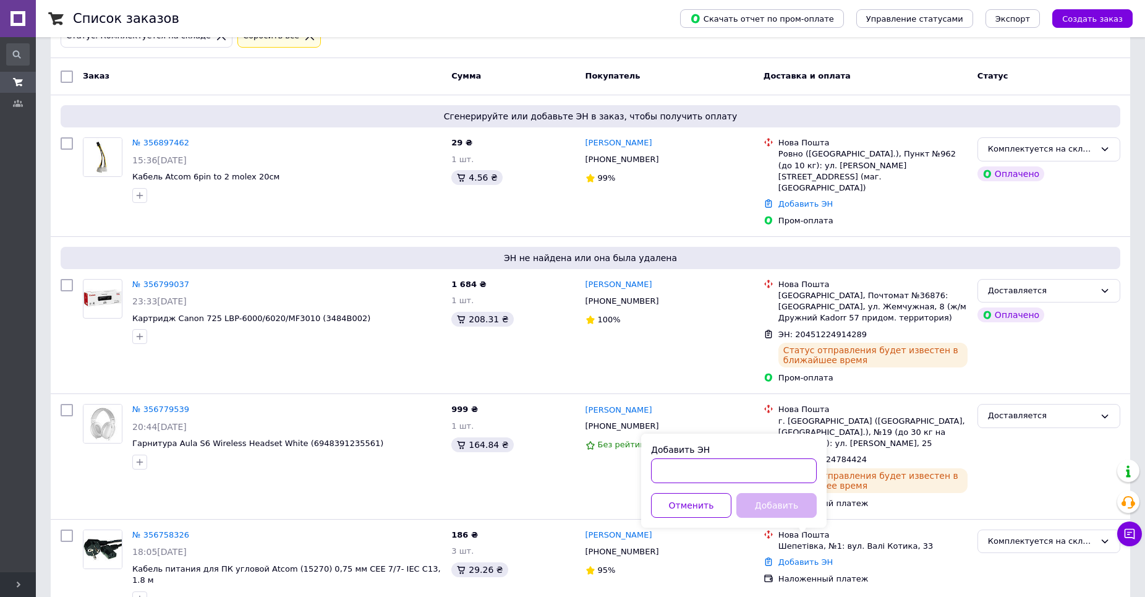
click at [689, 472] on input "Добавить ЭН" at bounding box center [734, 470] width 166 height 25
paste input "20451224780231"
type input "20451224780231"
click at [795, 507] on button "Добавить" at bounding box center [777, 505] width 80 height 25
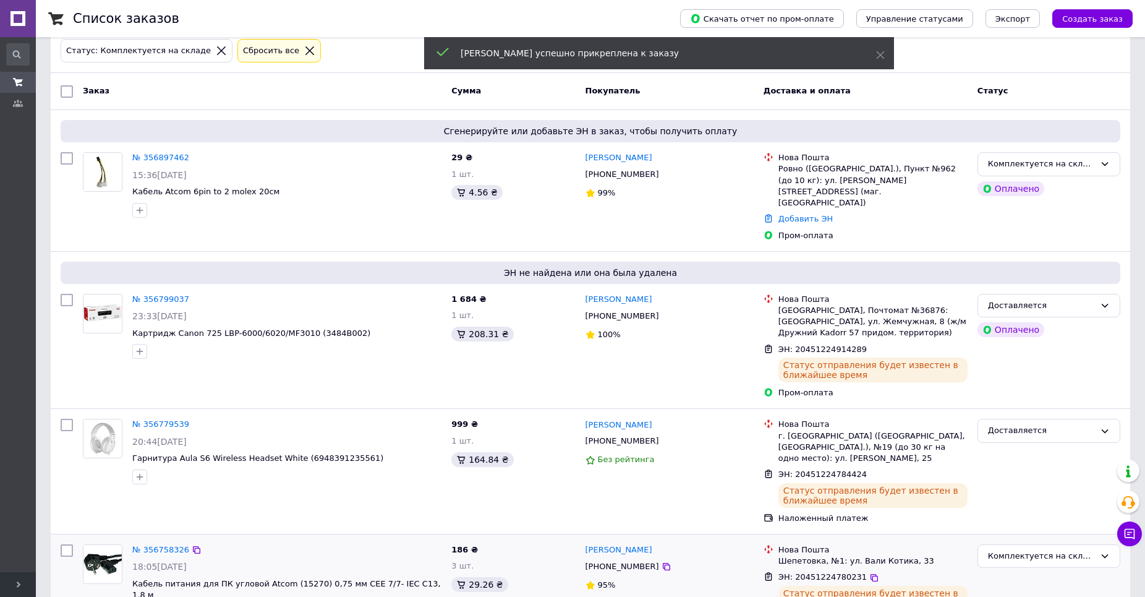
scroll to position [100, 0]
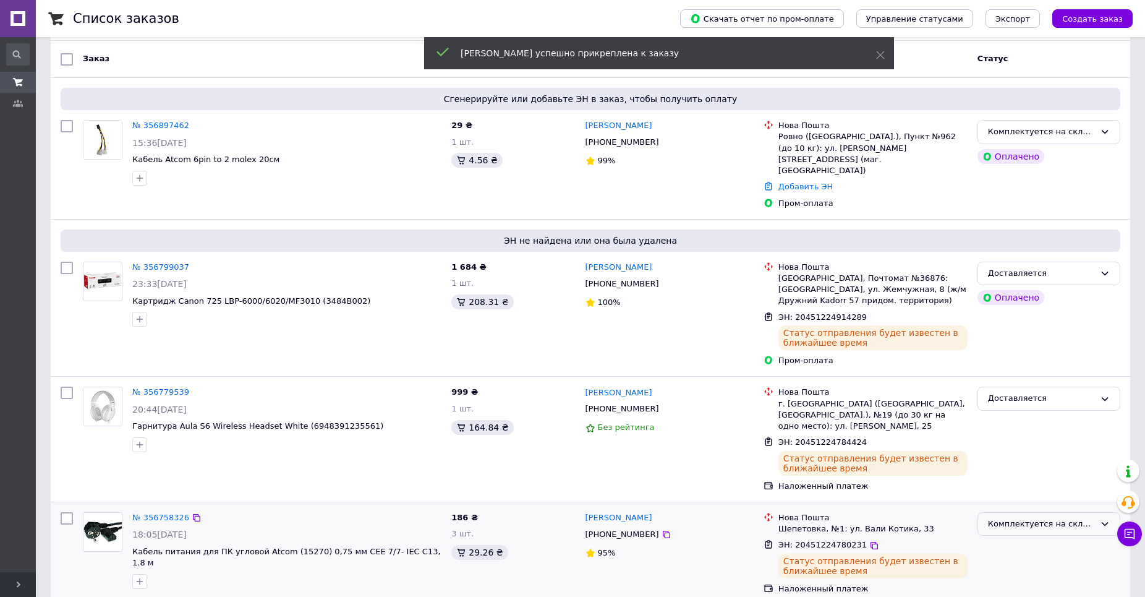
click at [1034, 518] on div "Комплектуется на складе" at bounding box center [1041, 524] width 107 height 13
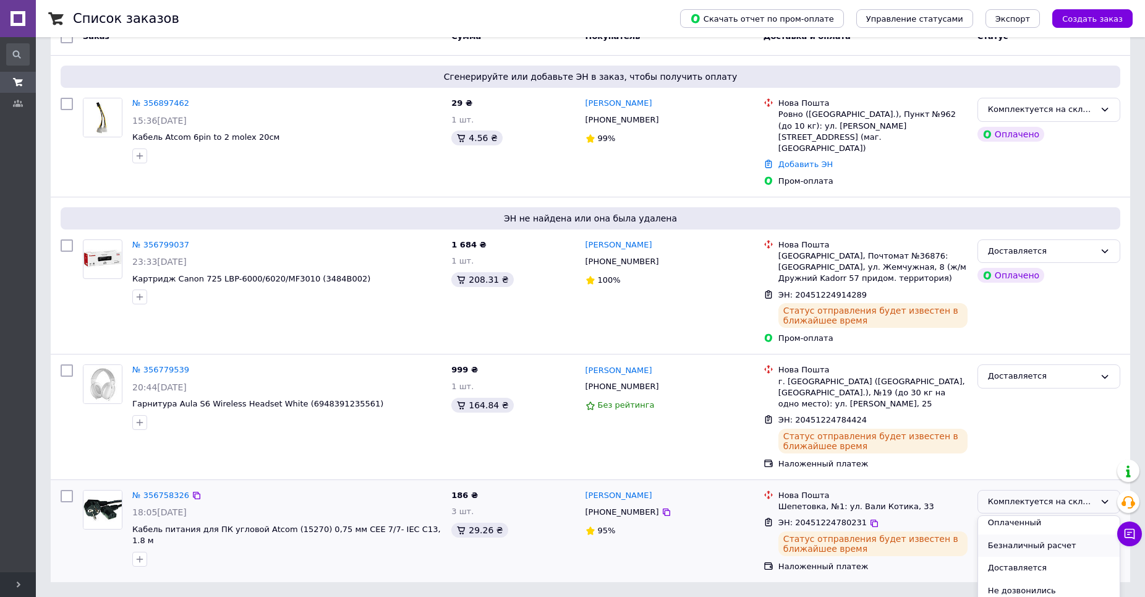
scroll to position [59, 0]
click at [1032, 570] on li "Доставляется" at bounding box center [1049, 581] width 142 height 23
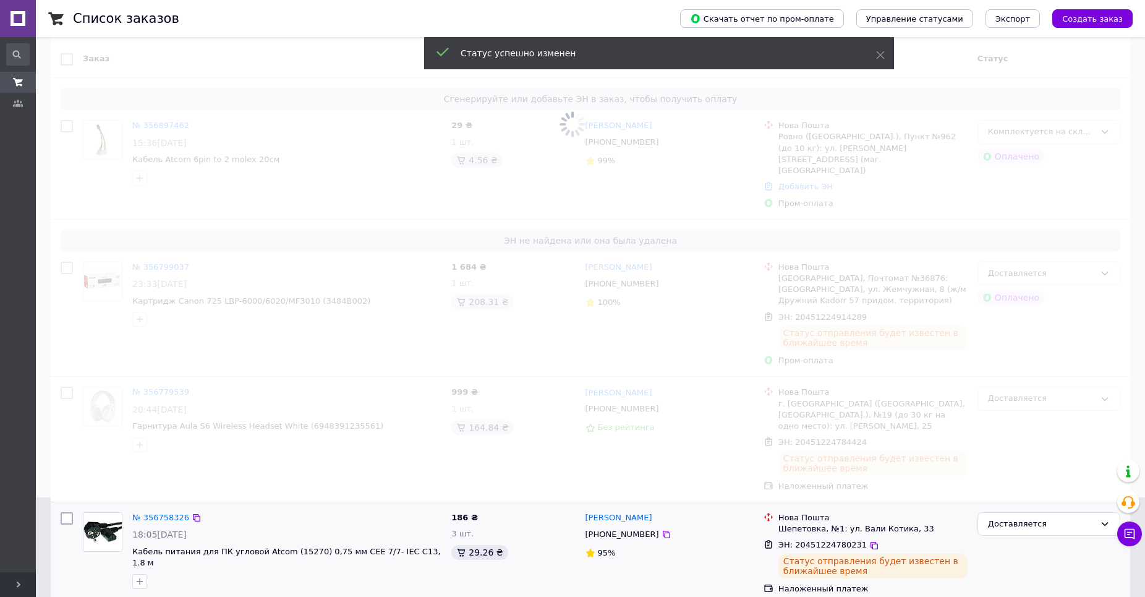
scroll to position [0, 0]
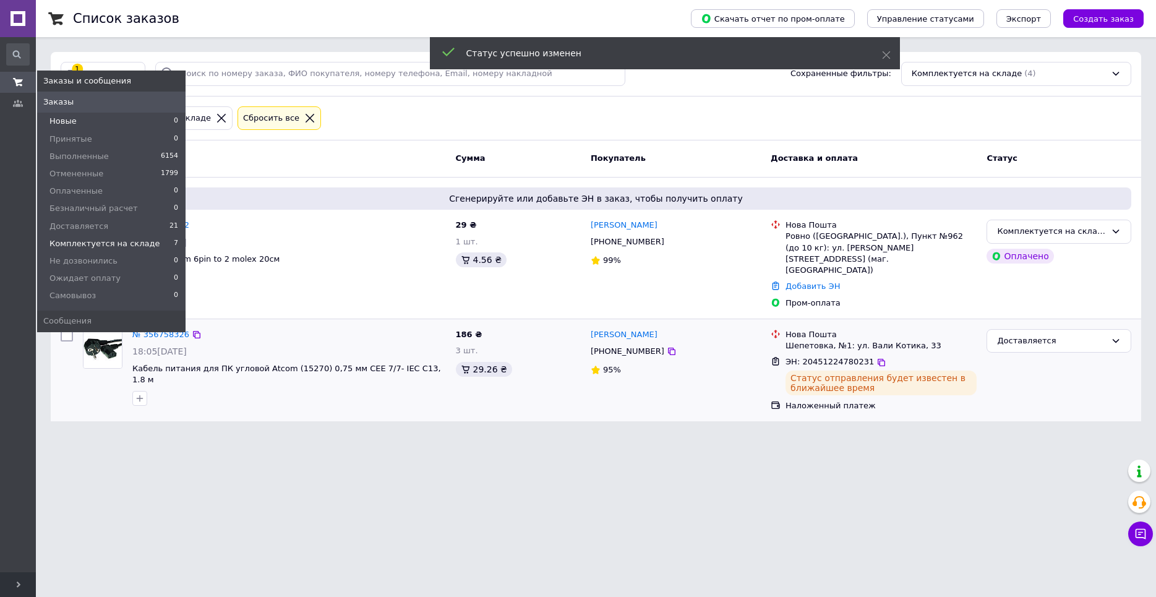
click at [83, 120] on li "Новые 0" at bounding box center [111, 121] width 148 height 17
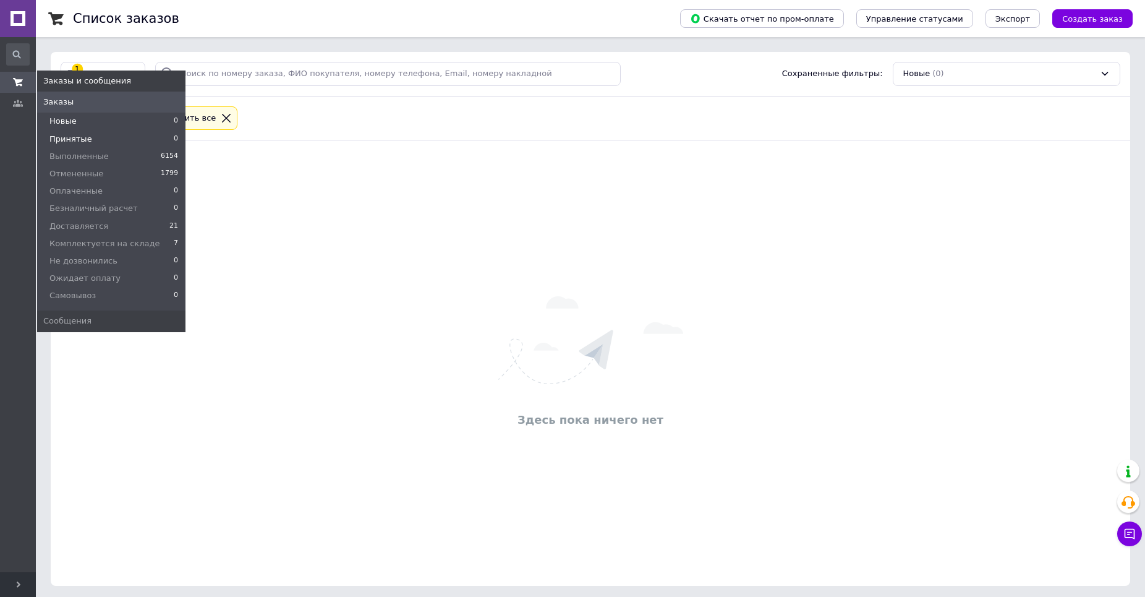
click at [85, 133] on li "Принятые 0" at bounding box center [111, 138] width 148 height 17
